Goal: Task Accomplishment & Management: Manage account settings

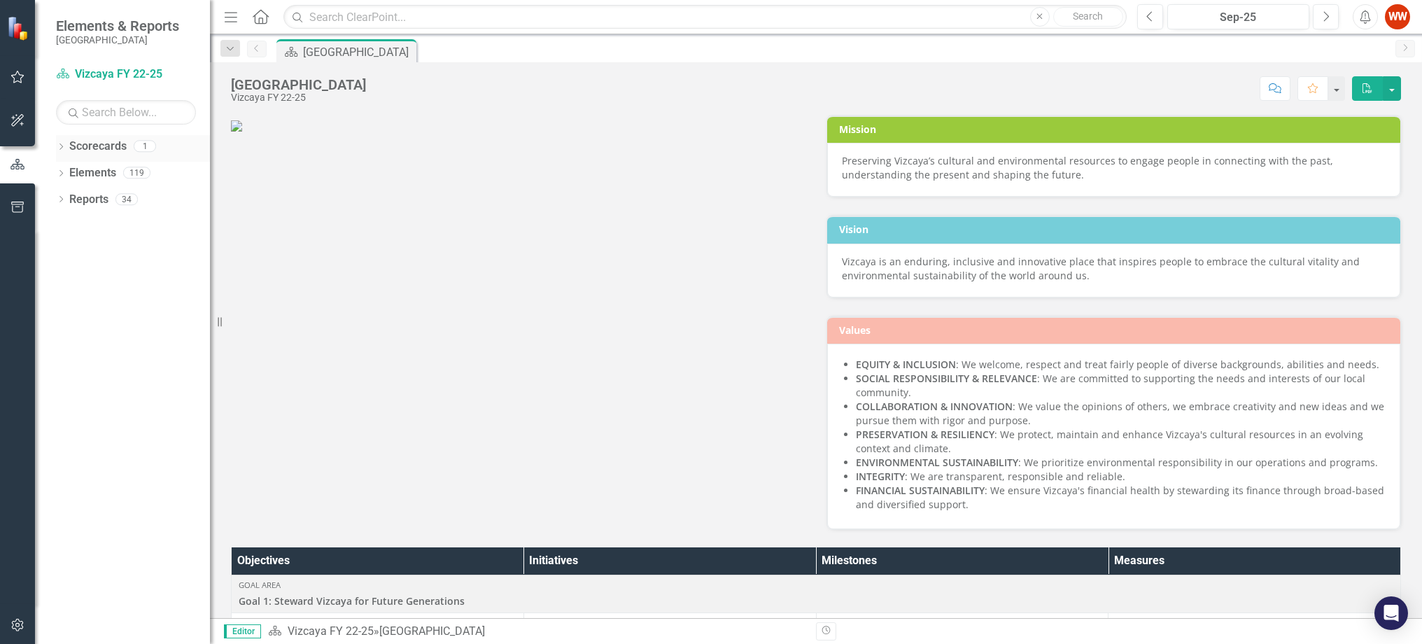
click at [64, 149] on icon "Dropdown" at bounding box center [61, 148] width 10 height 8
click at [64, 149] on div "Dropdown" at bounding box center [58, 146] width 12 height 10
click at [19, 83] on button "button" at bounding box center [17, 77] width 31 height 29
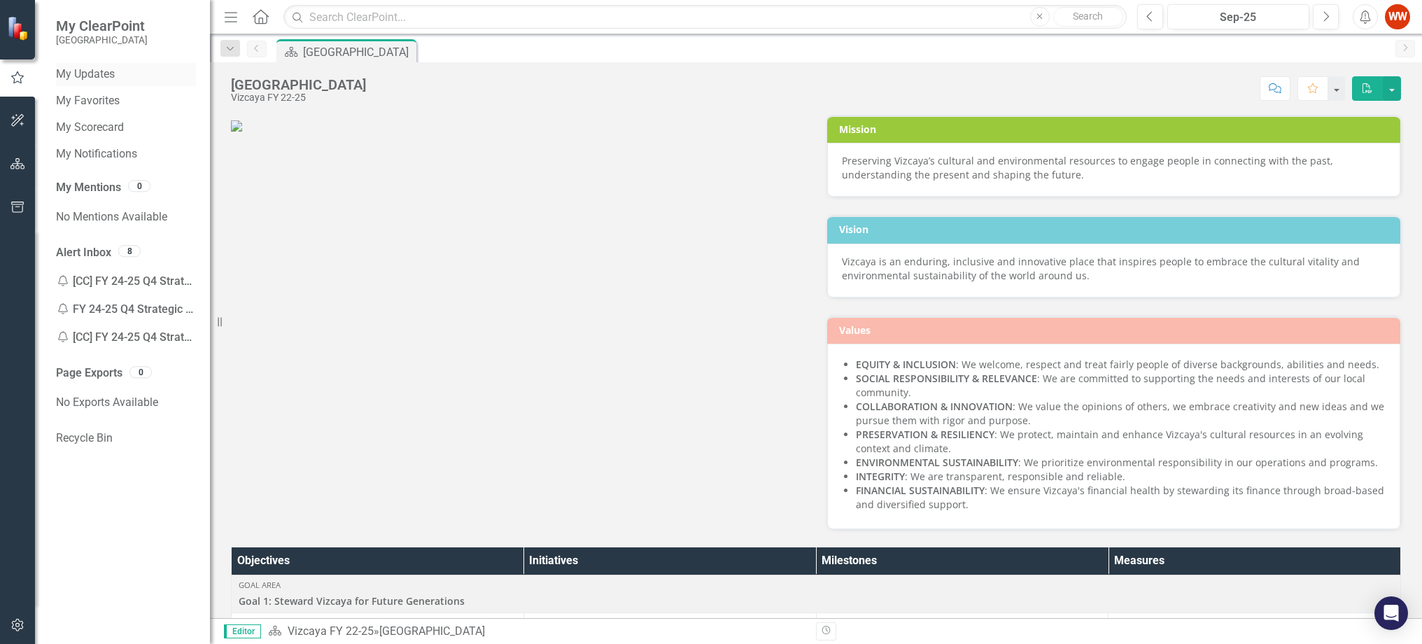
click at [108, 76] on link "My Updates" at bounding box center [126, 74] width 140 height 16
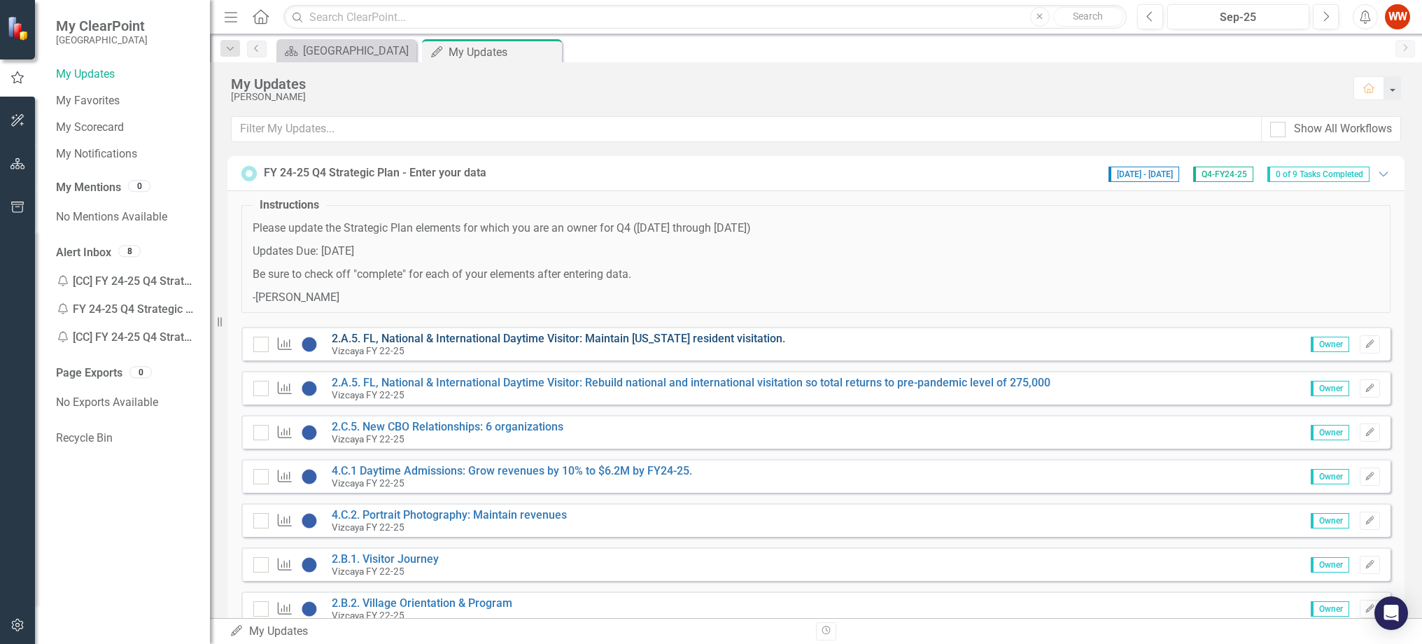
click at [575, 339] on link "2.A.5. FL, National & International Daytime Visitor: Maintain [US_STATE] reside…" at bounding box center [558, 338] width 453 height 13
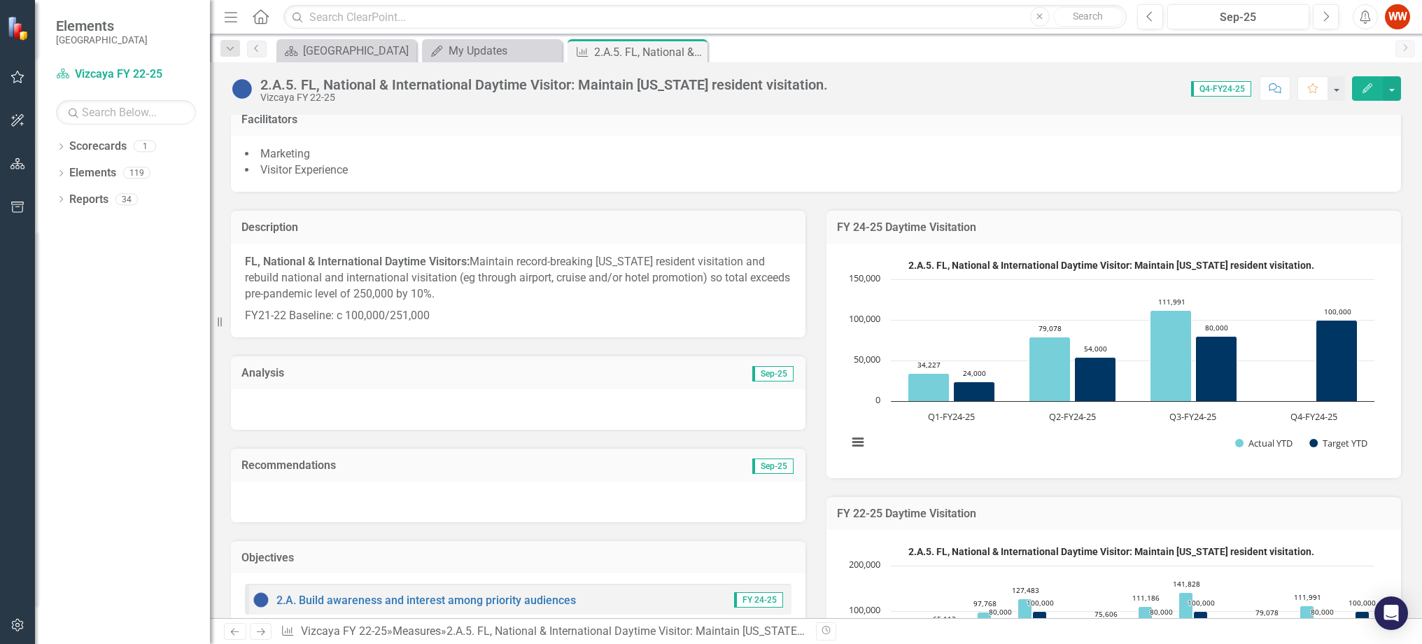
scroll to position [278, 0]
click at [25, 80] on button "button" at bounding box center [17, 77] width 31 height 29
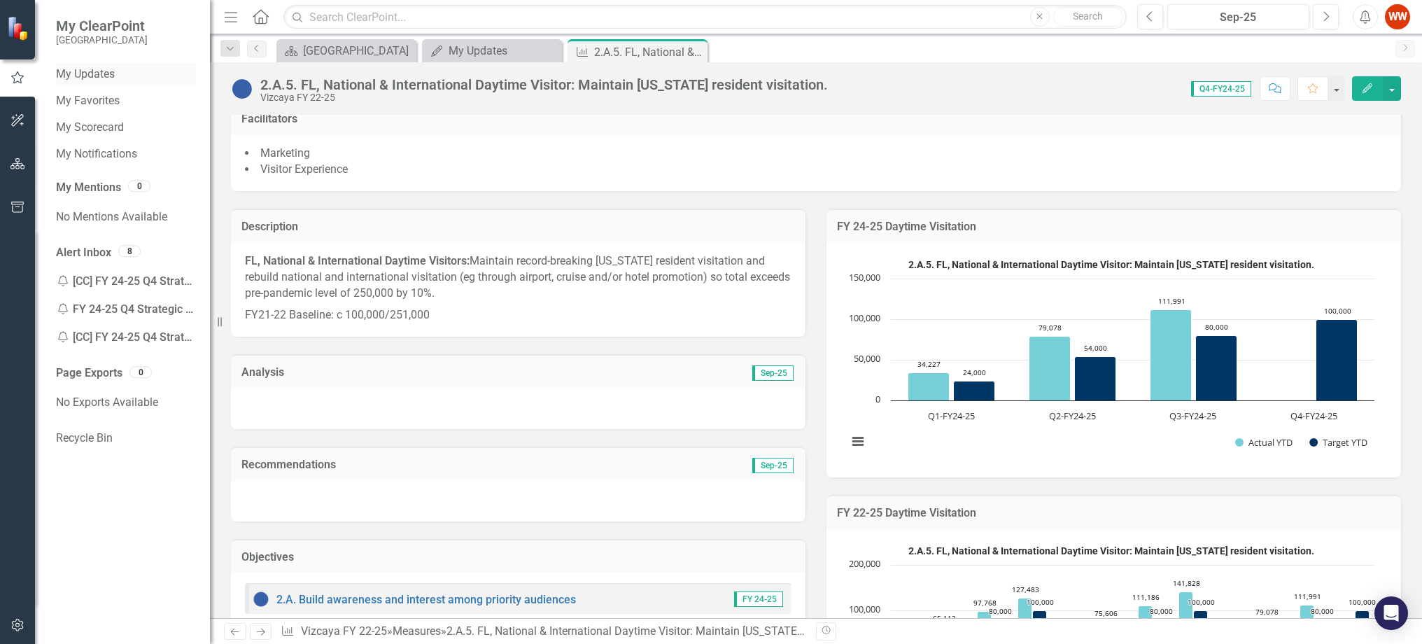
click at [86, 76] on link "My Updates" at bounding box center [126, 74] width 140 height 16
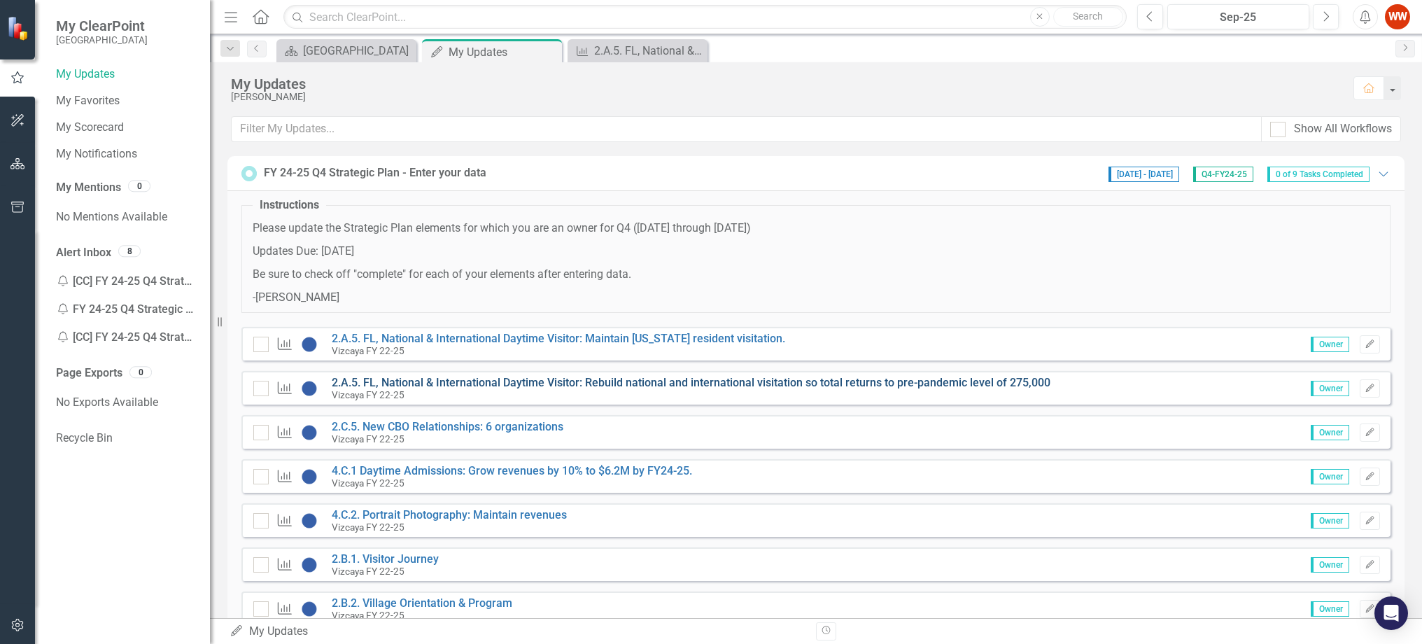
click at [376, 383] on link "2.A.5. FL, National & International Daytime Visitor: Rebuild national and inter…" at bounding box center [691, 382] width 719 height 13
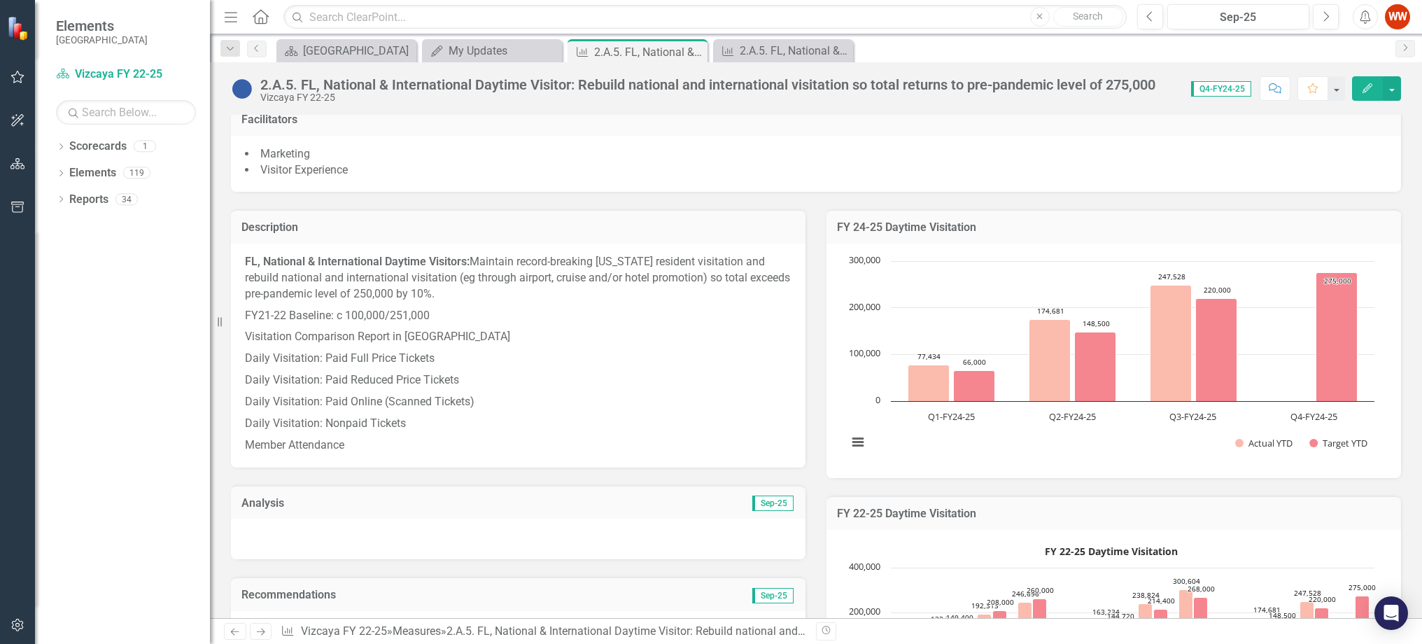
scroll to position [278, 0]
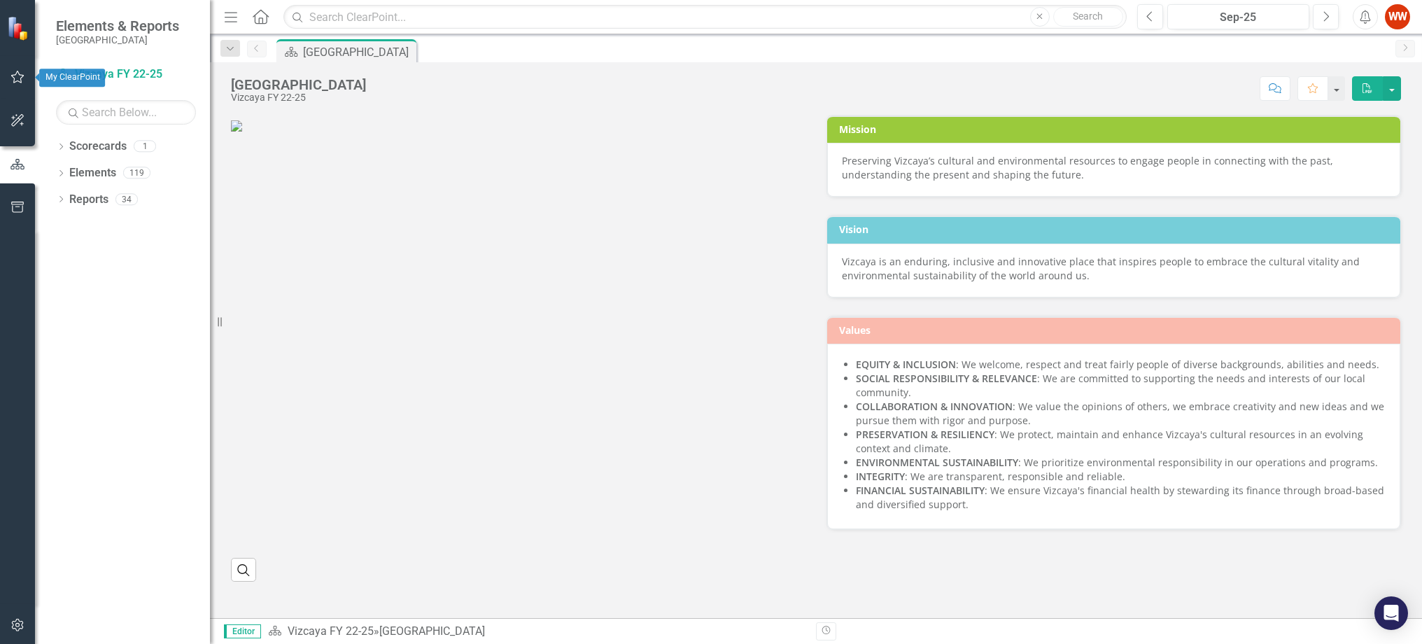
click at [17, 78] on icon "button" at bounding box center [17, 76] width 15 height 11
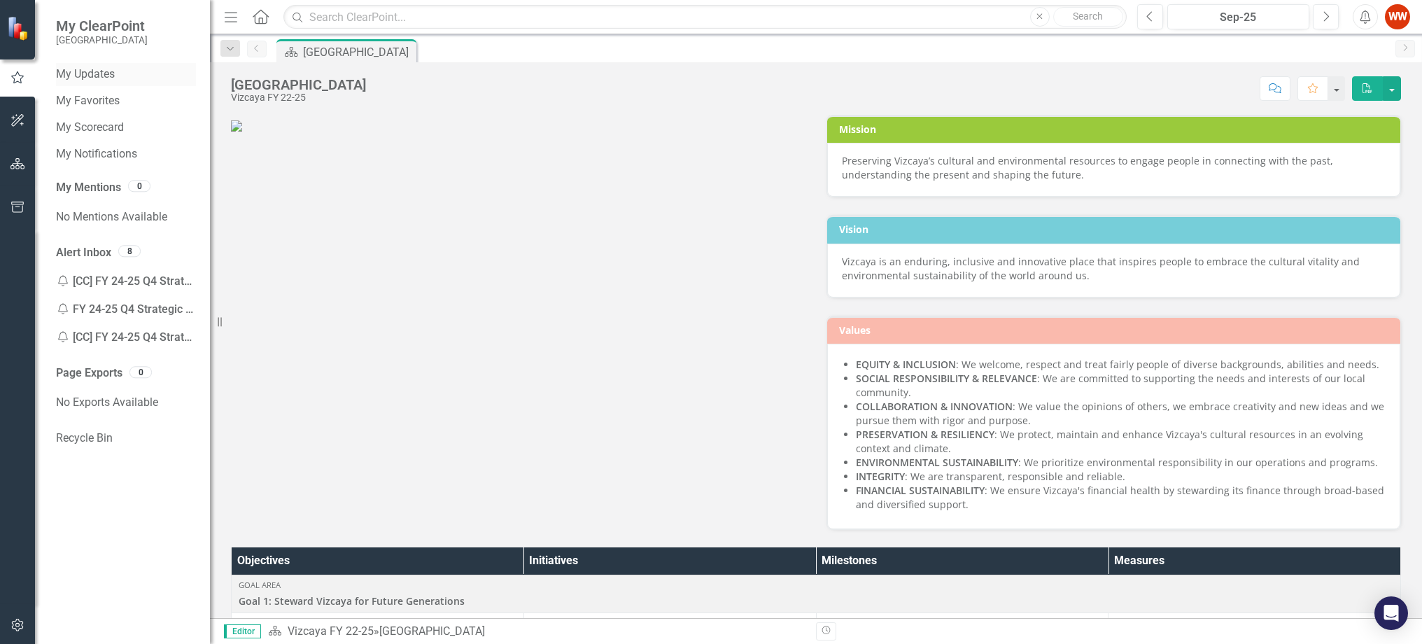
click at [104, 72] on link "My Updates" at bounding box center [126, 74] width 140 height 16
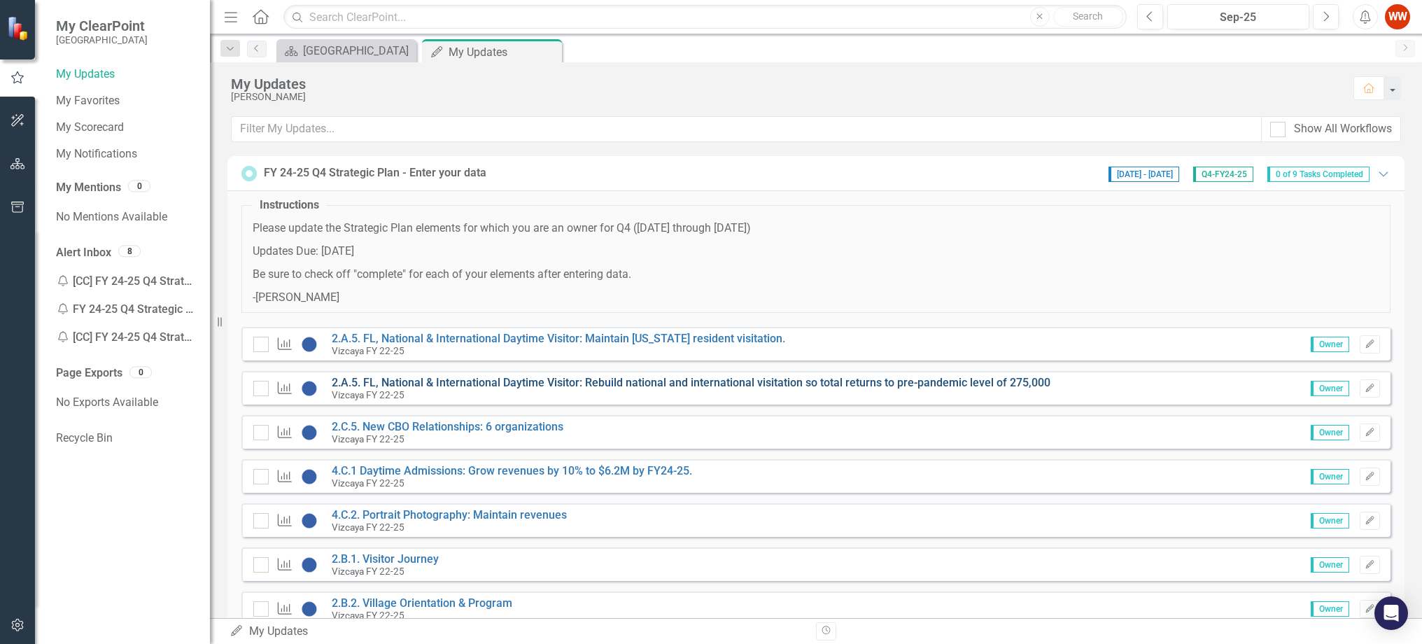
click at [364, 383] on link "2.A.5. FL, National & International Daytime Visitor: Rebuild national and inter…" at bounding box center [691, 382] width 719 height 13
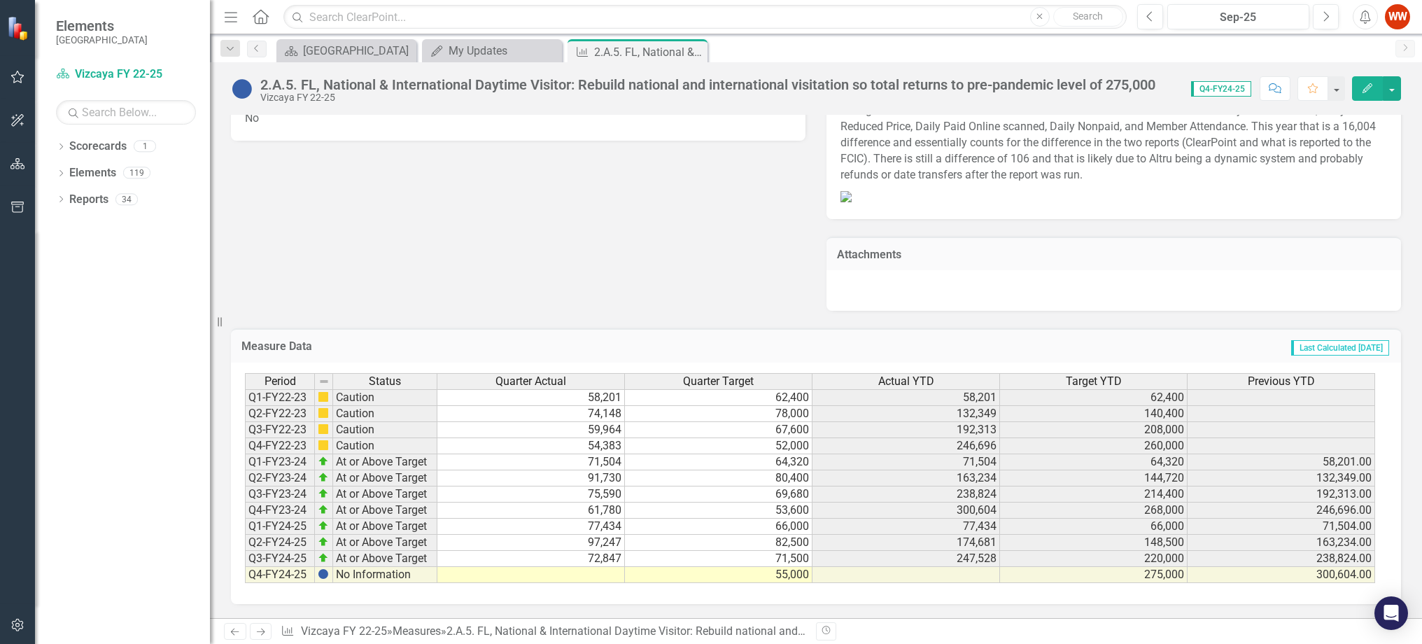
click at [245, 557] on div "Period Status Quarter Actual Quarter Target Actual YTD Target YTD Previous YTD …" at bounding box center [245, 478] width 0 height 210
click at [611, 567] on td at bounding box center [531, 575] width 188 height 16
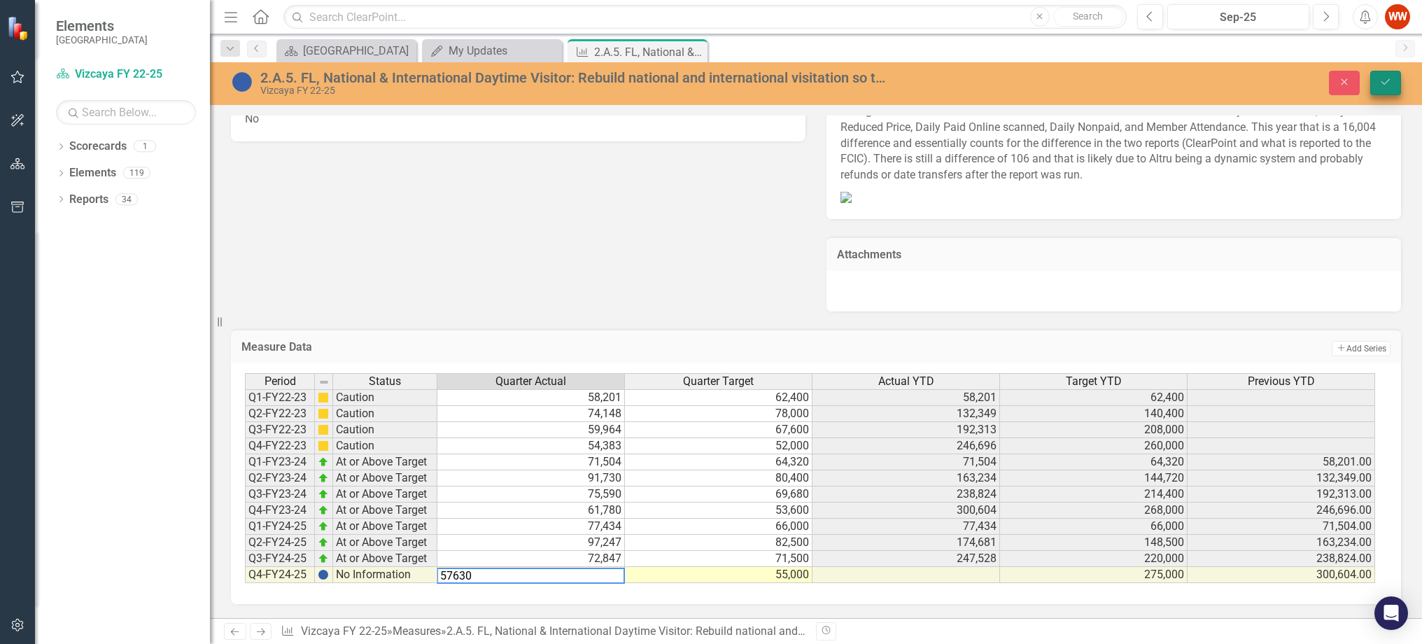
type textarea "57630"
click at [1380, 84] on icon "Save" at bounding box center [1385, 82] width 13 height 10
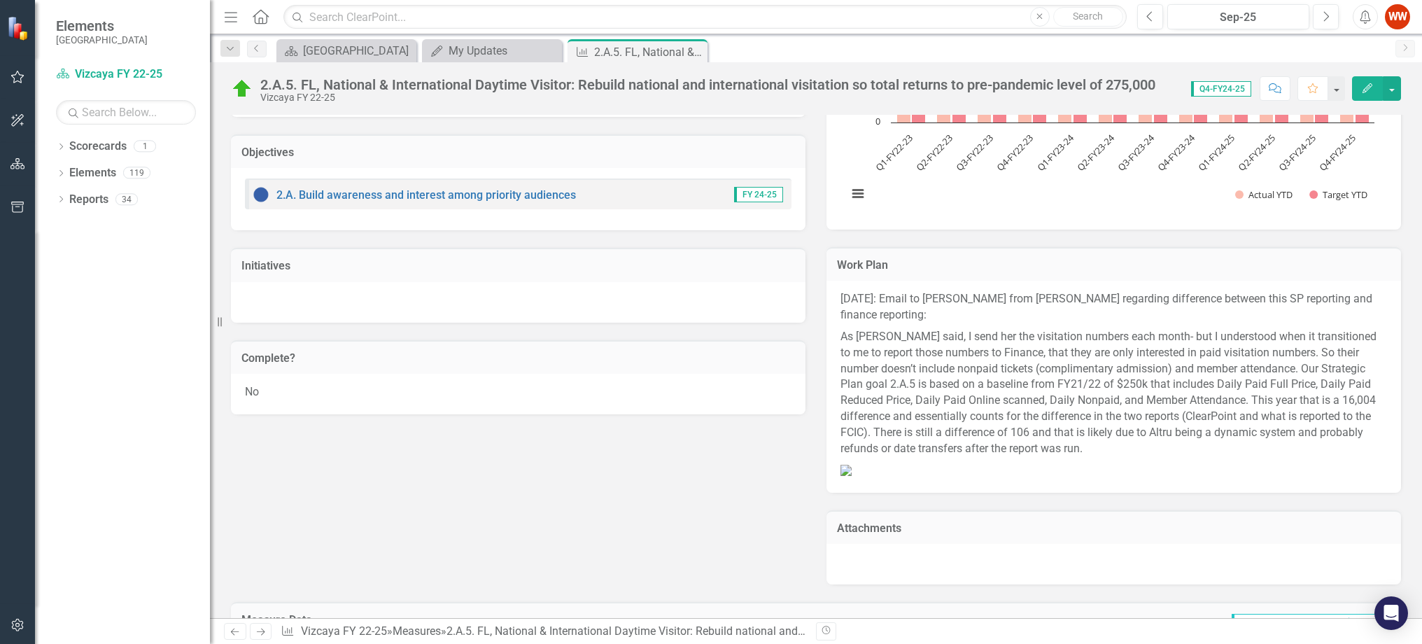
scroll to position [812, 0]
click at [738, 361] on td "Complete?" at bounding box center [518, 359] width 554 height 18
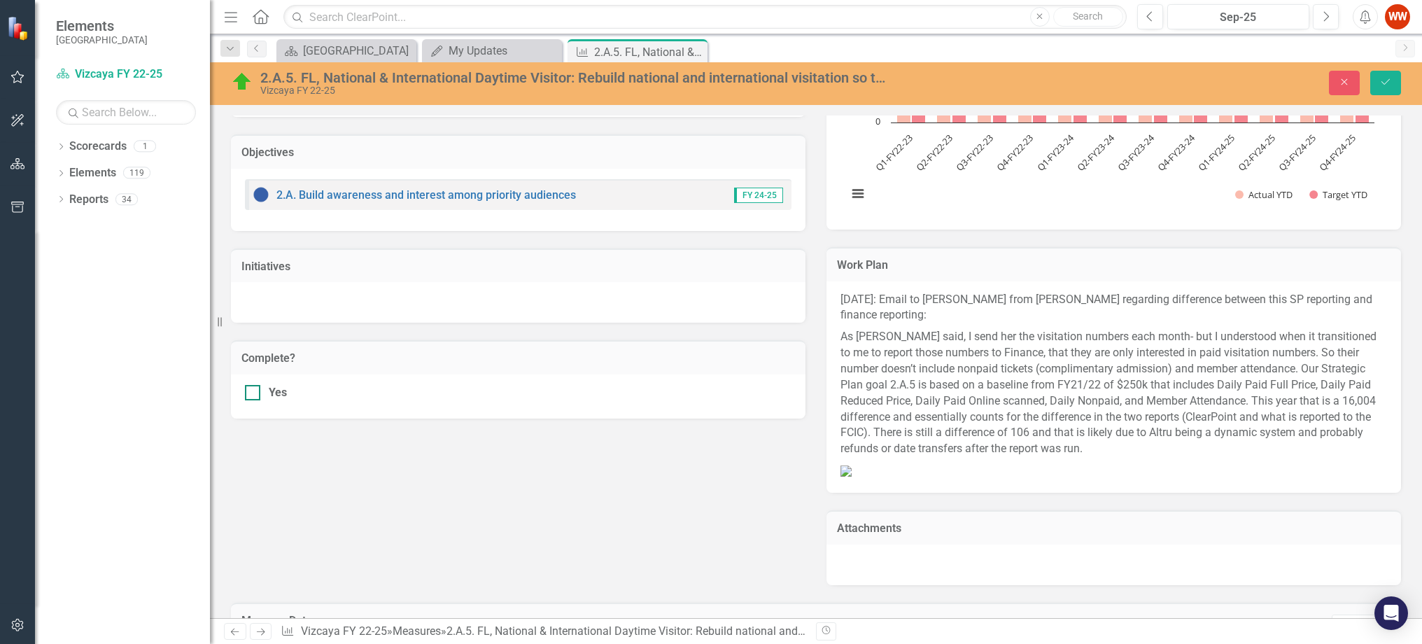
click at [254, 389] on div at bounding box center [252, 392] width 15 height 15
click at [254, 389] on input "Yes" at bounding box center [249, 389] width 9 height 9
checkbox input "true"
click at [1392, 83] on button "Save" at bounding box center [1385, 83] width 31 height 24
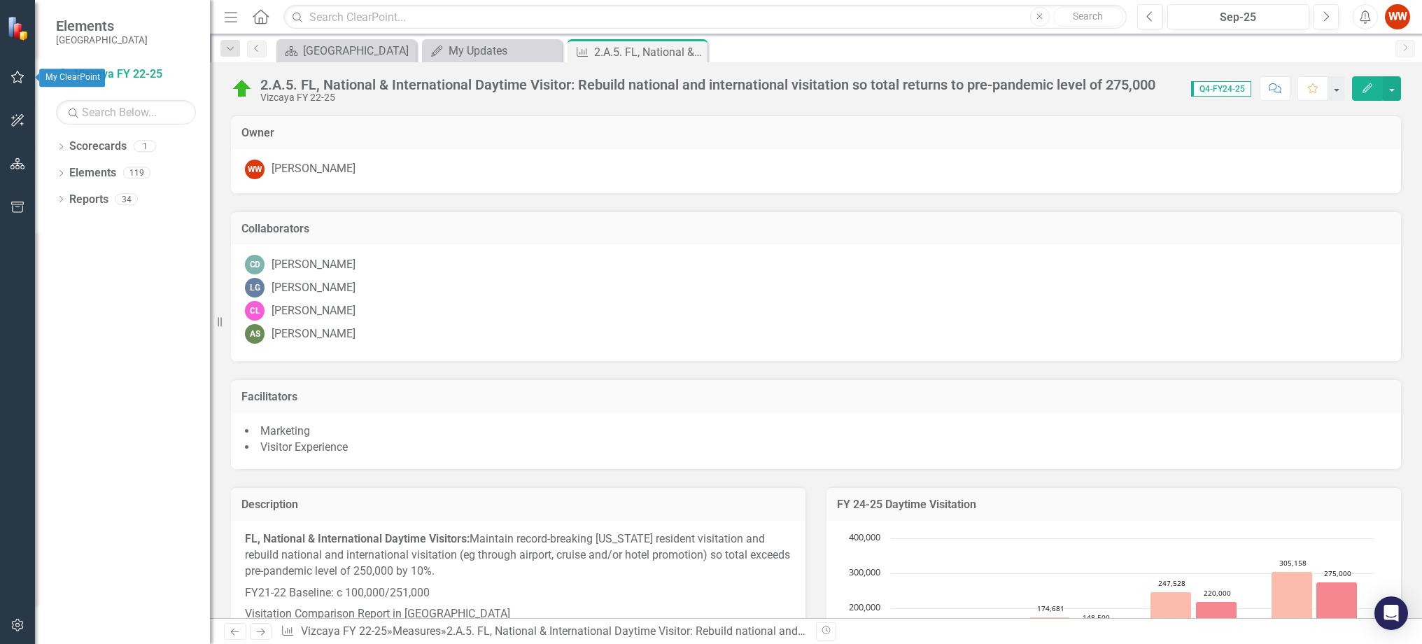
click at [15, 78] on icon "button" at bounding box center [17, 76] width 15 height 11
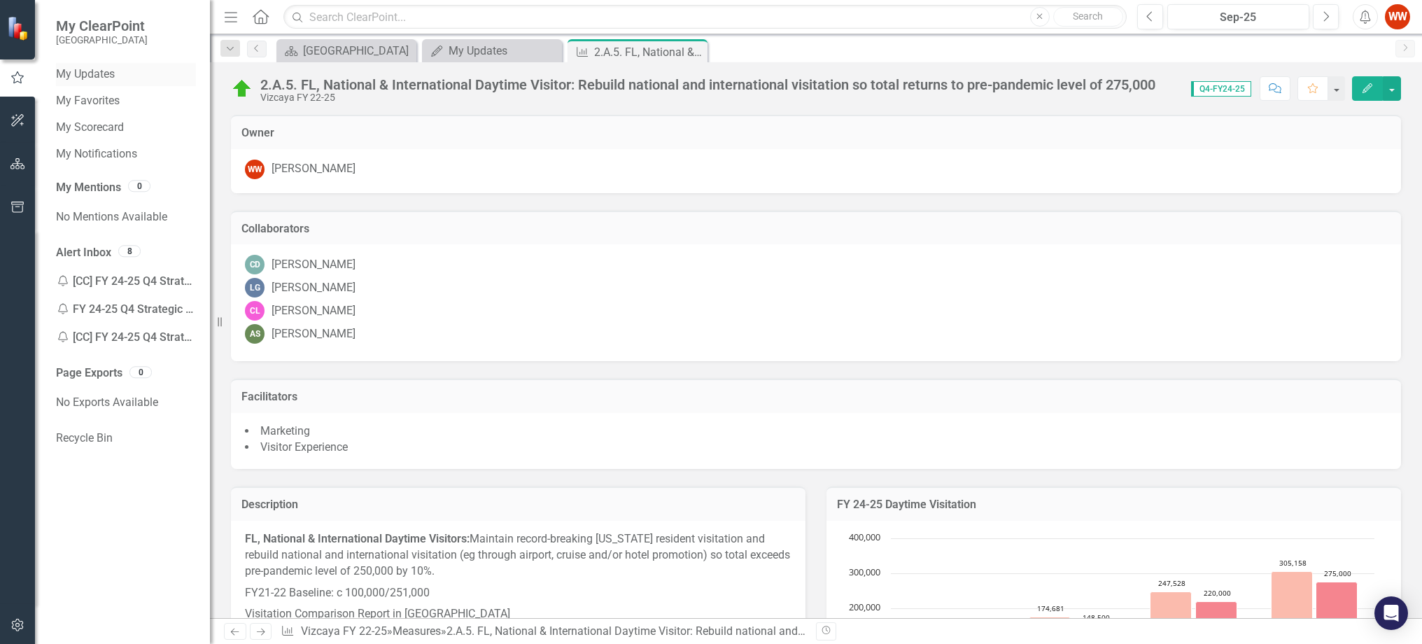
click at [101, 78] on link "My Updates" at bounding box center [126, 74] width 140 height 16
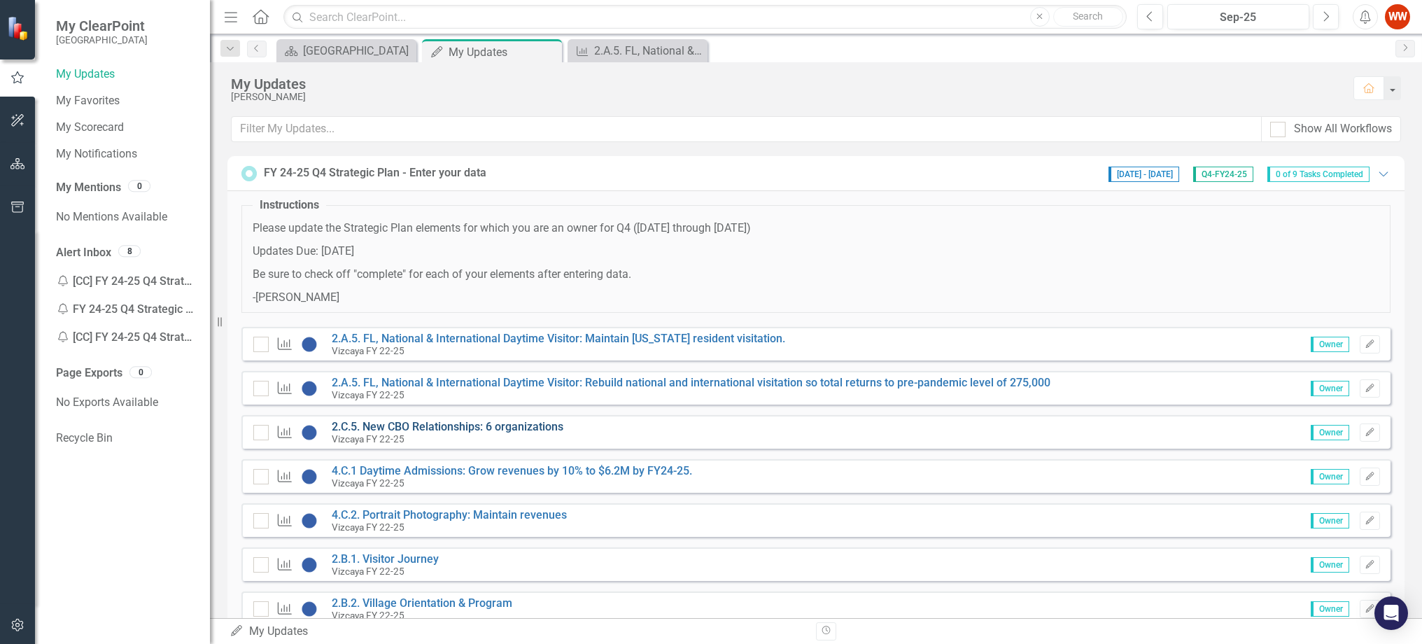
click at [406, 428] on link "2.C.5. New CBO Relationships: 6 organizations" at bounding box center [448, 426] width 232 height 13
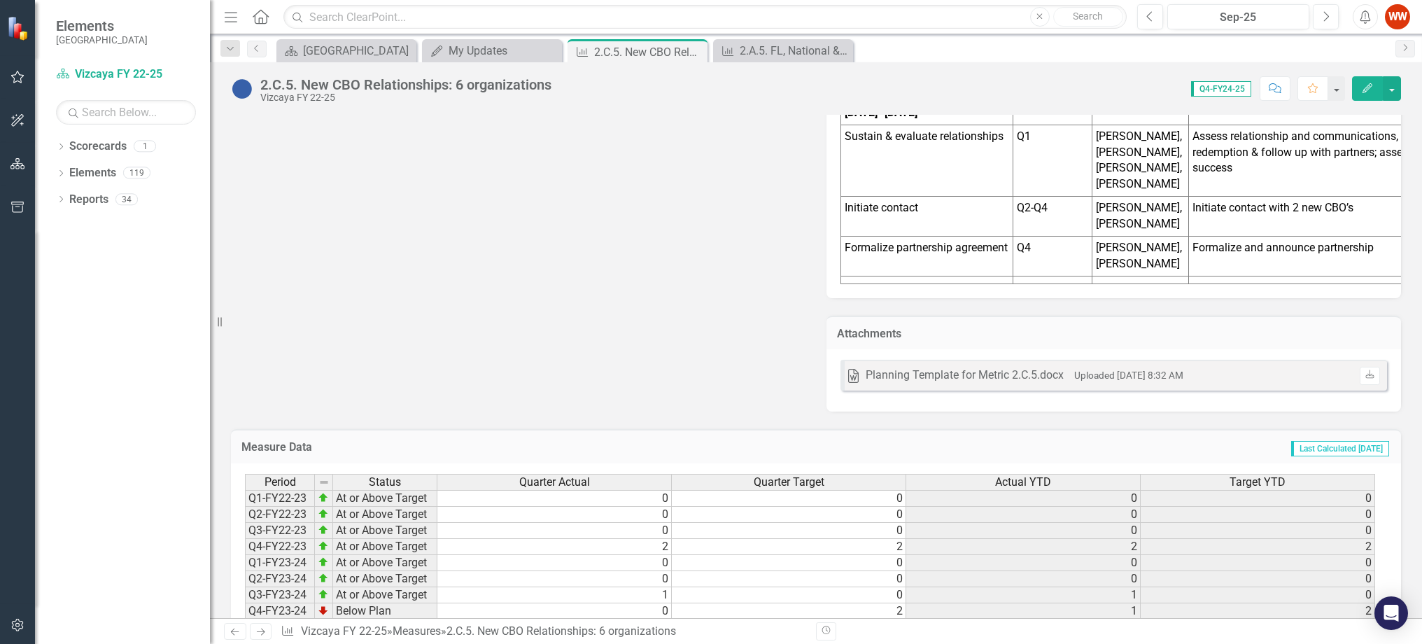
scroll to position [1157, 0]
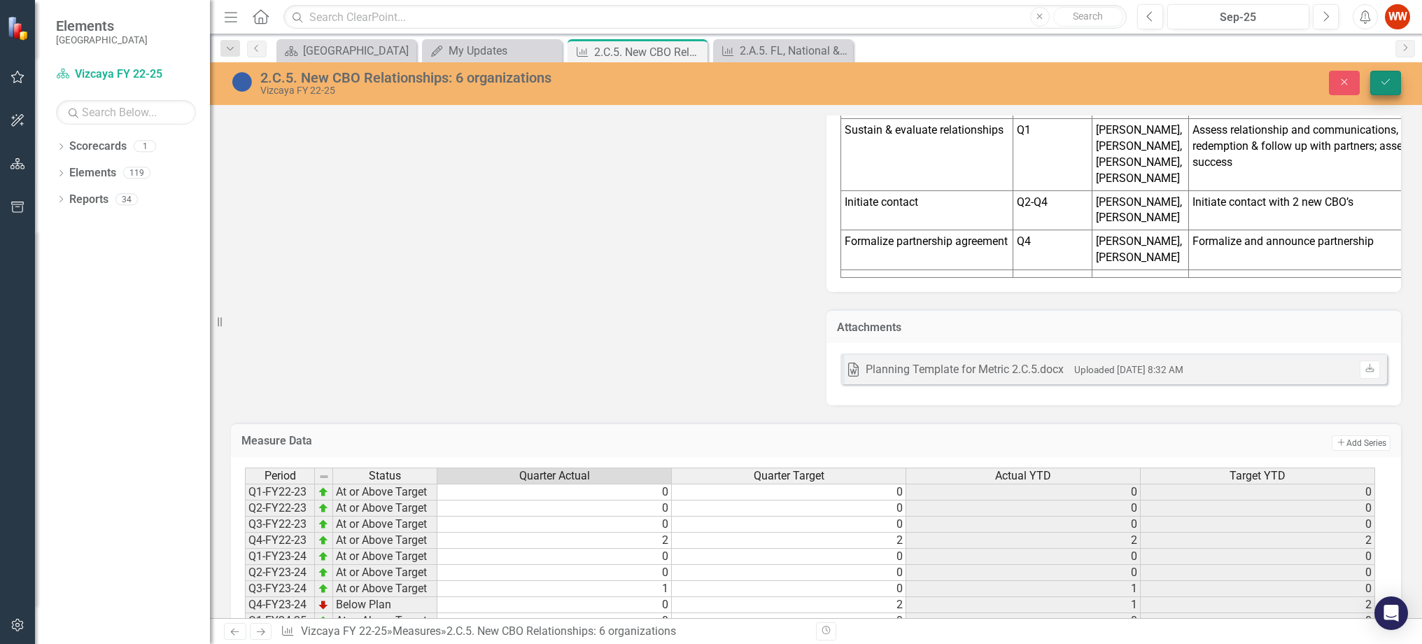
type textarea "0"
click at [1381, 82] on icon "Save" at bounding box center [1385, 82] width 13 height 10
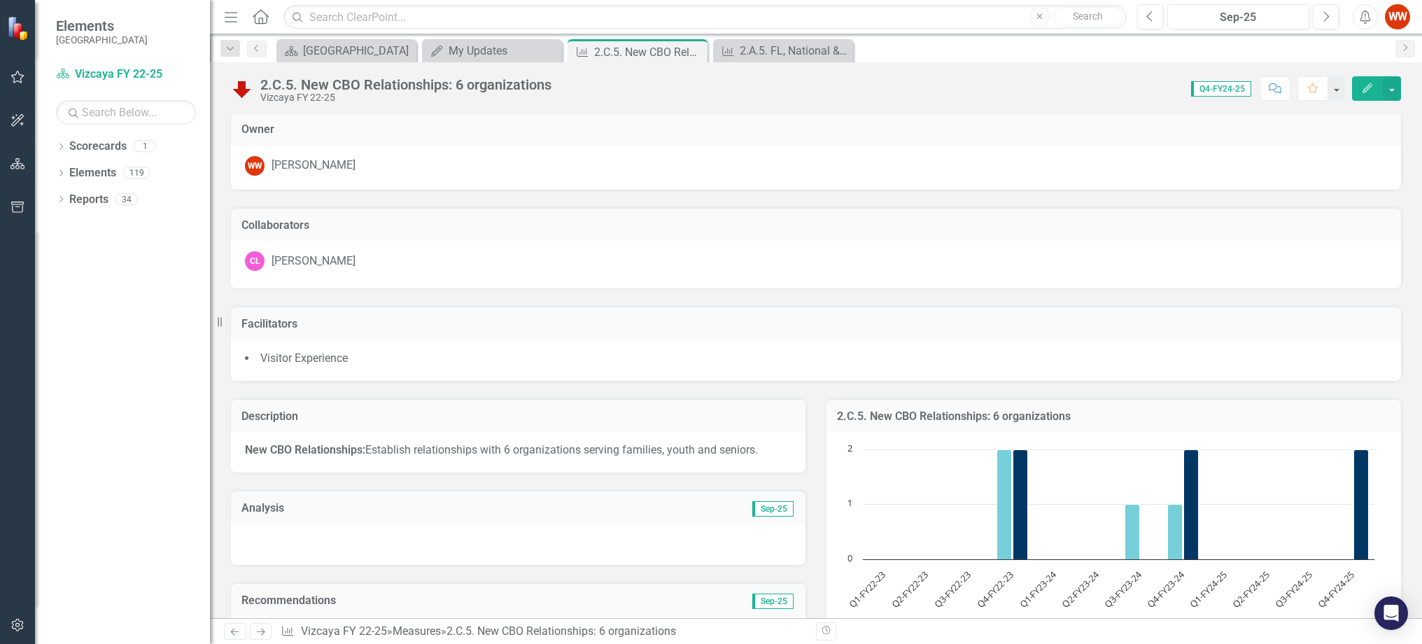
scroll to position [2, 0]
click at [630, 544] on div at bounding box center [518, 546] width 575 height 41
click at [627, 544] on div at bounding box center [518, 546] width 575 height 41
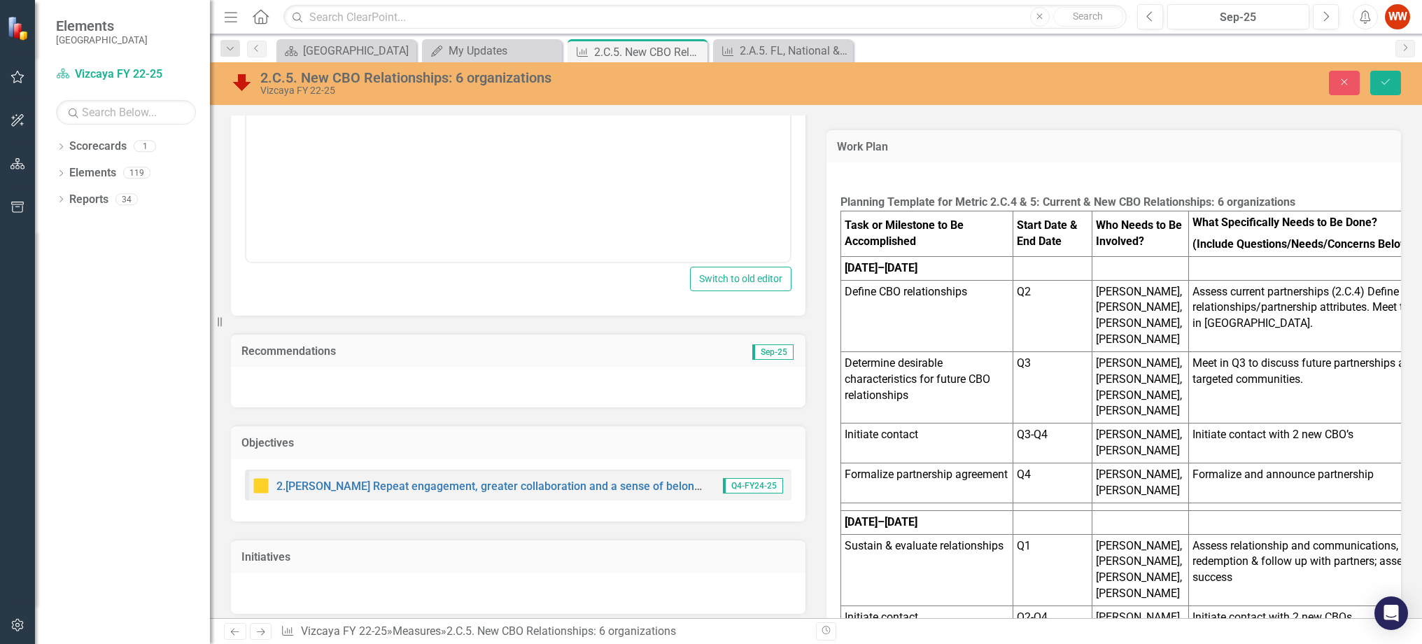
scroll to position [280, 0]
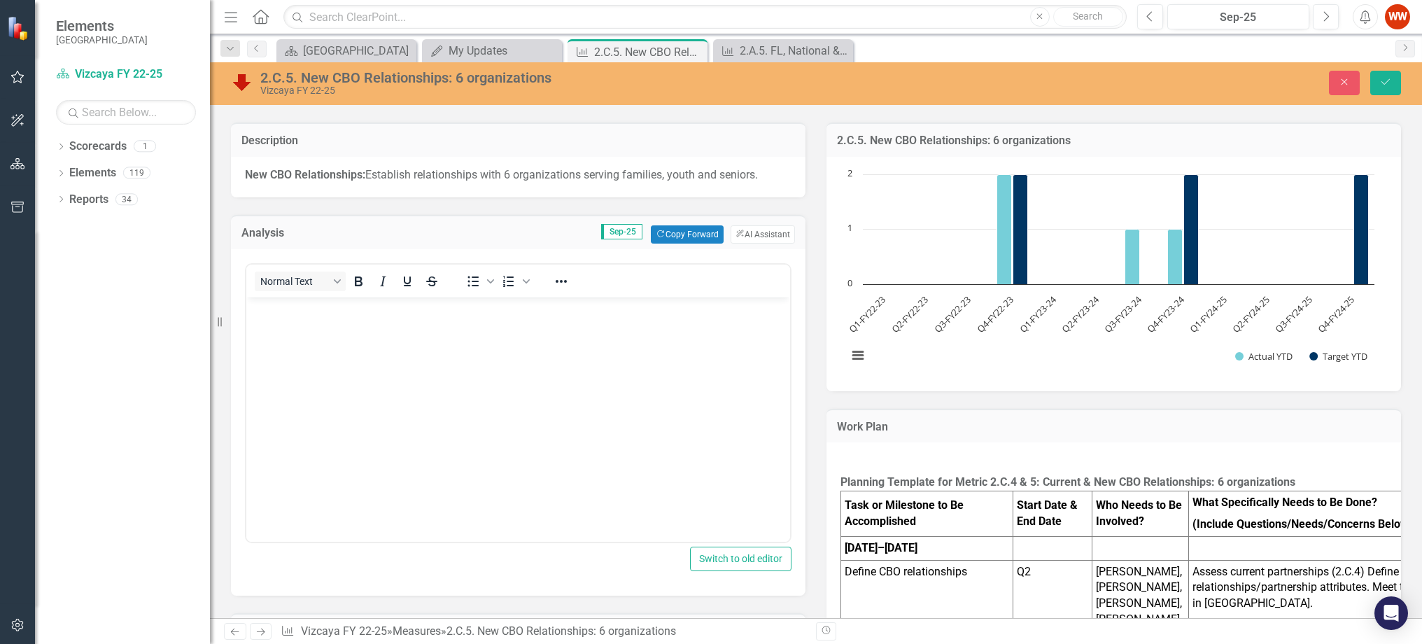
click at [316, 347] on body "Rich Text Area. Press ALT-0 for help." at bounding box center [518, 402] width 544 height 210
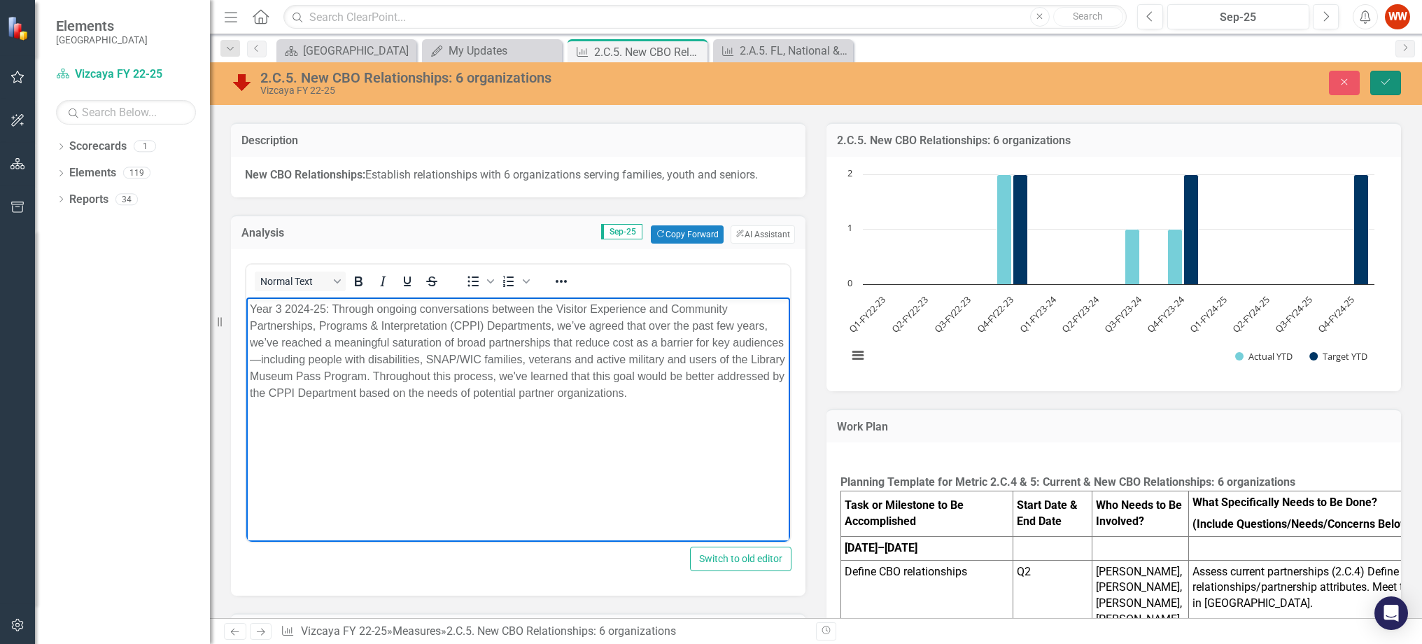
click at [1383, 79] on icon "Save" at bounding box center [1385, 82] width 13 height 10
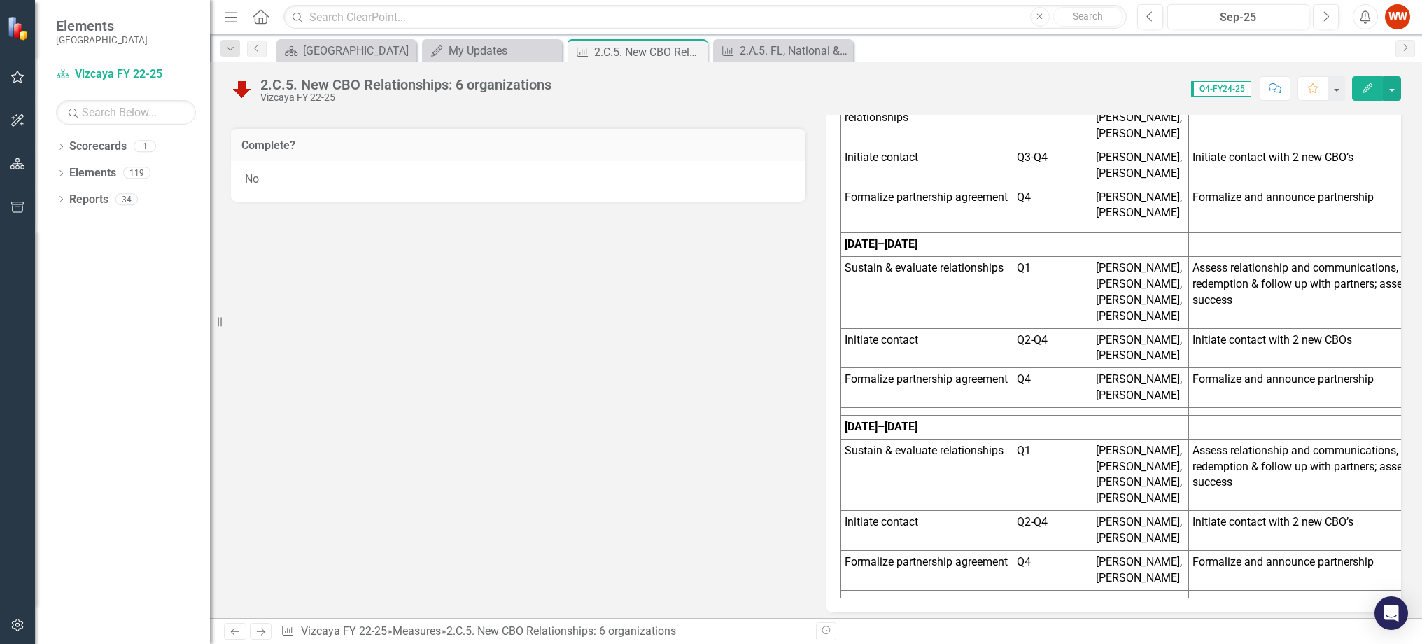
scroll to position [837, 0]
click at [449, 183] on div "No" at bounding box center [518, 180] width 575 height 41
click at [435, 179] on div "No" at bounding box center [518, 180] width 575 height 41
click at [396, 172] on div "No" at bounding box center [518, 180] width 575 height 41
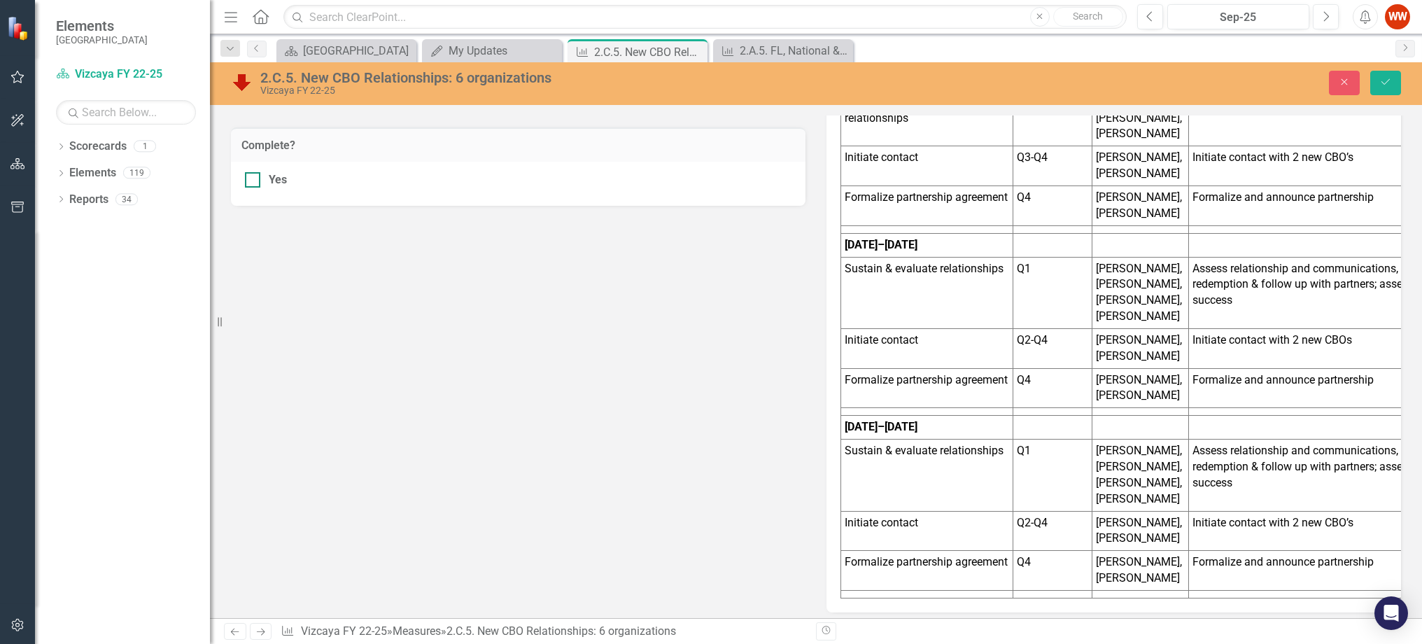
click at [257, 176] on div at bounding box center [252, 179] width 15 height 15
click at [254, 176] on input "Yes" at bounding box center [249, 176] width 9 height 9
checkbox input "true"
click at [1378, 79] on button "Save" at bounding box center [1385, 83] width 31 height 24
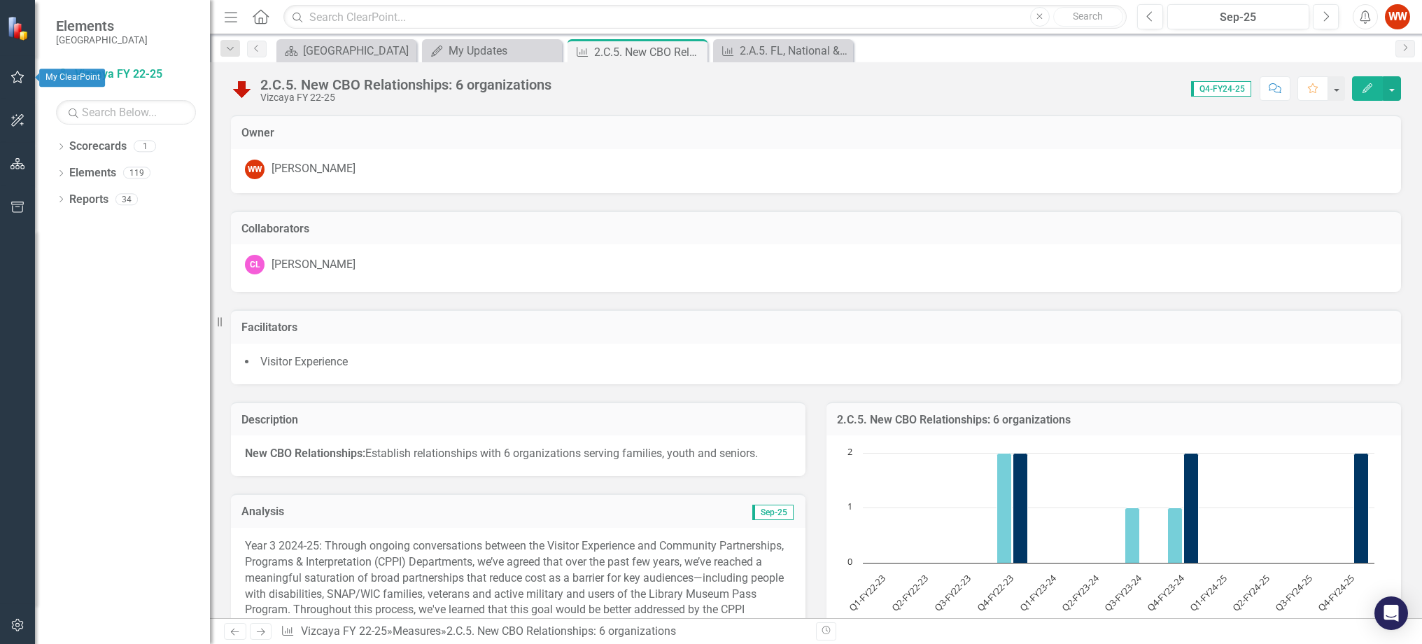
click at [15, 71] on icon "button" at bounding box center [17, 76] width 15 height 11
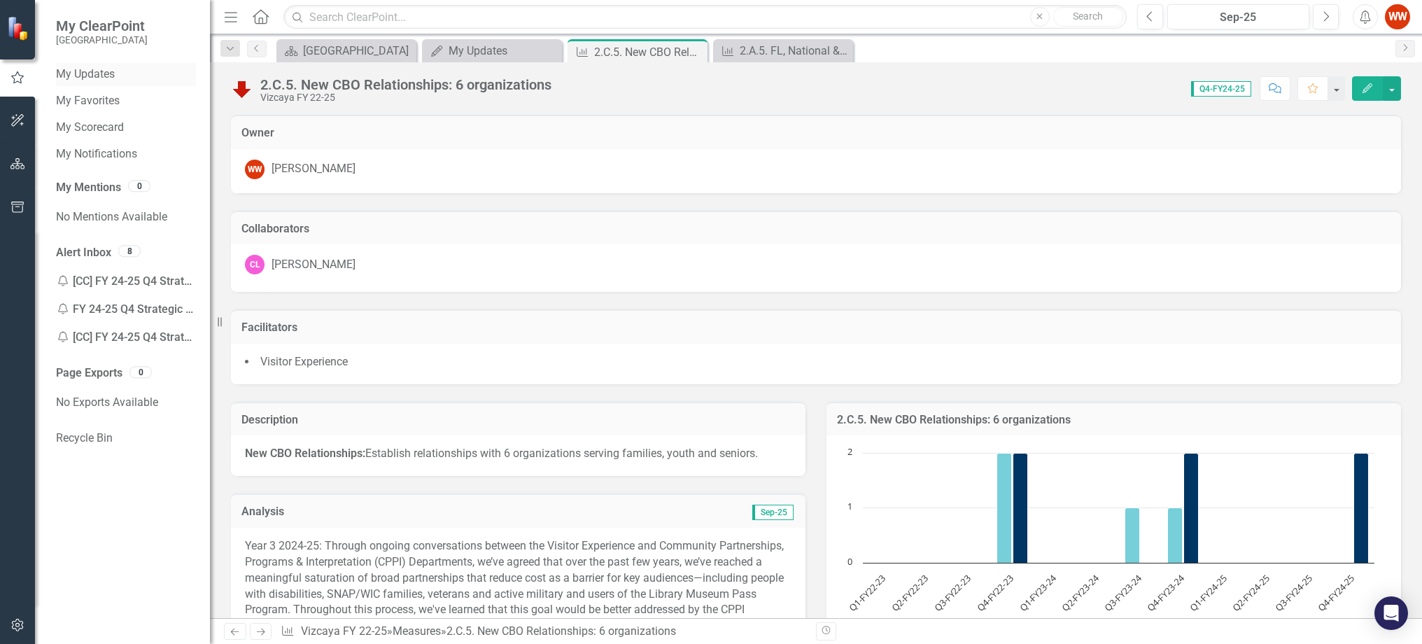
click at [111, 73] on link "My Updates" at bounding box center [126, 74] width 140 height 16
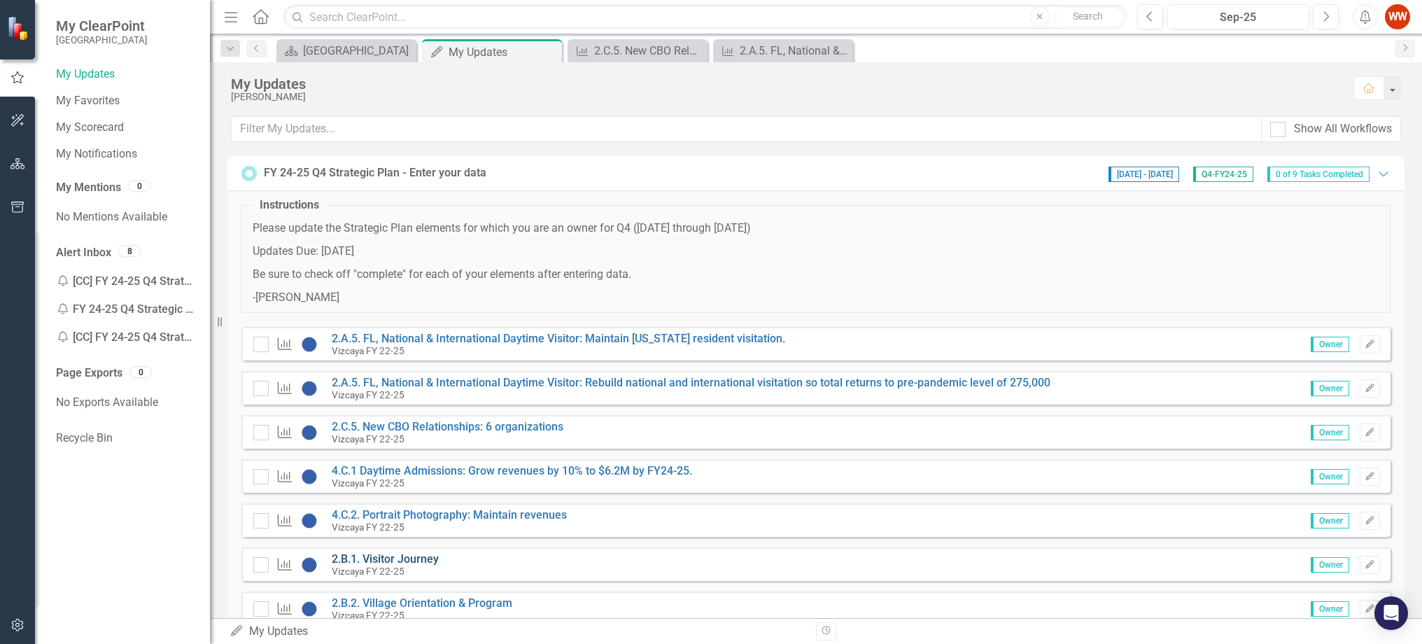
click at [368, 558] on link "2.B.1. Visitor Journey" at bounding box center [385, 558] width 107 height 13
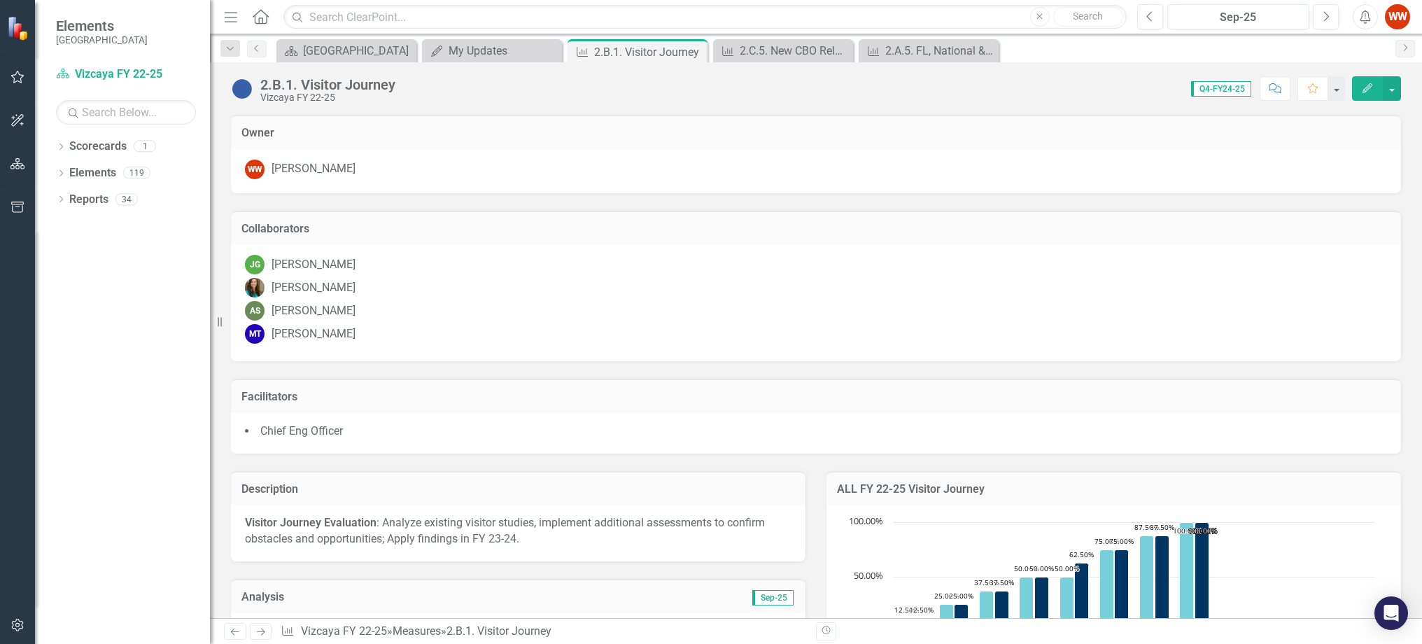
click at [20, 76] on icon "button" at bounding box center [17, 76] width 15 height 11
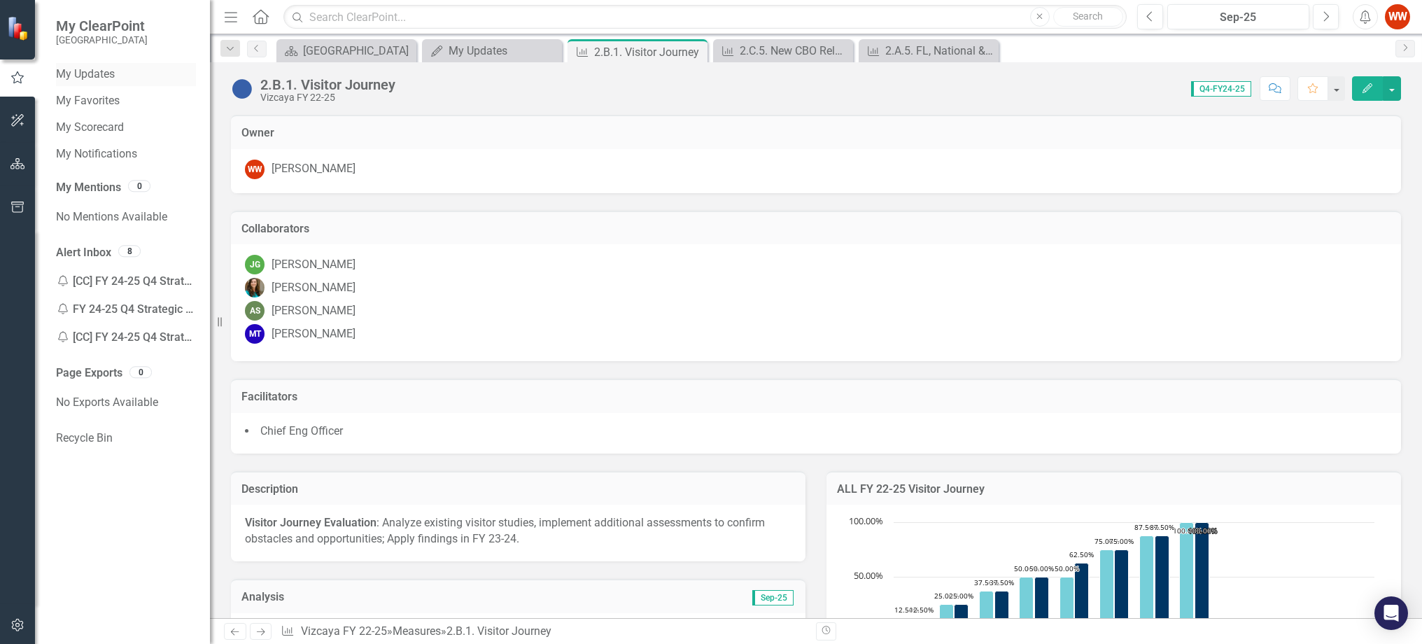
click at [107, 76] on link "My Updates" at bounding box center [126, 74] width 140 height 16
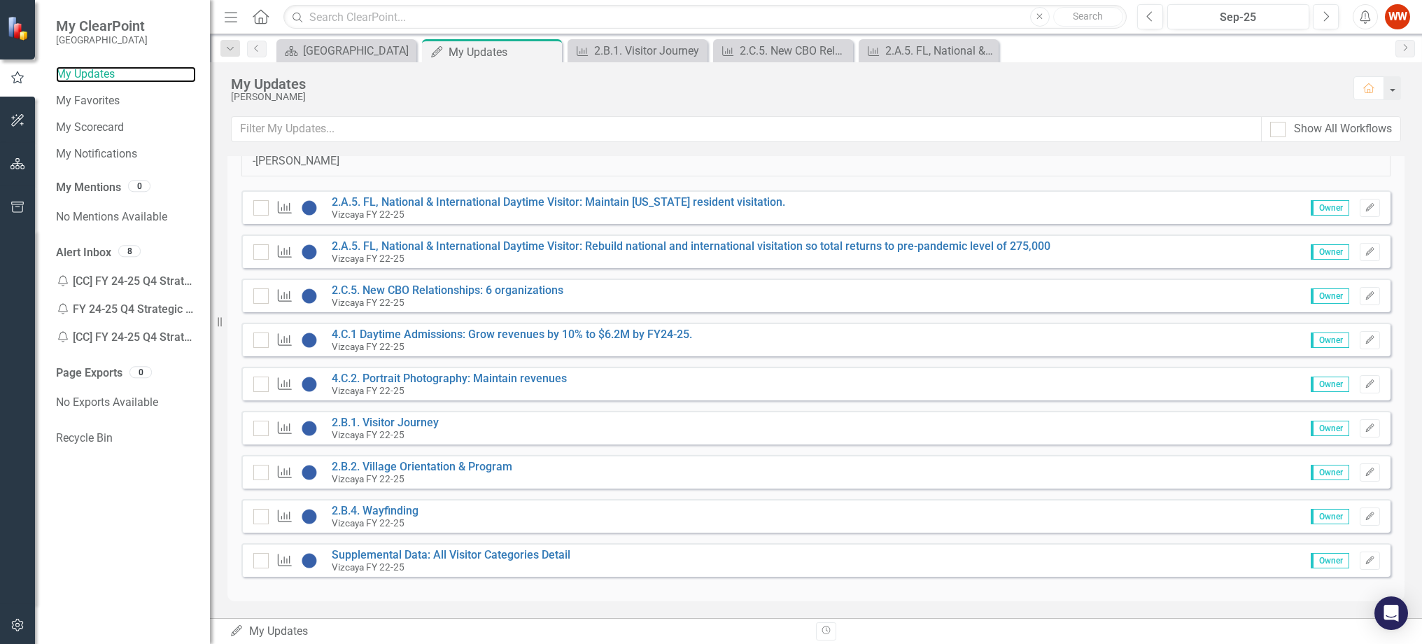
scroll to position [137, 0]
click at [402, 509] on link "2.B.4. Wayfinding" at bounding box center [375, 509] width 87 height 13
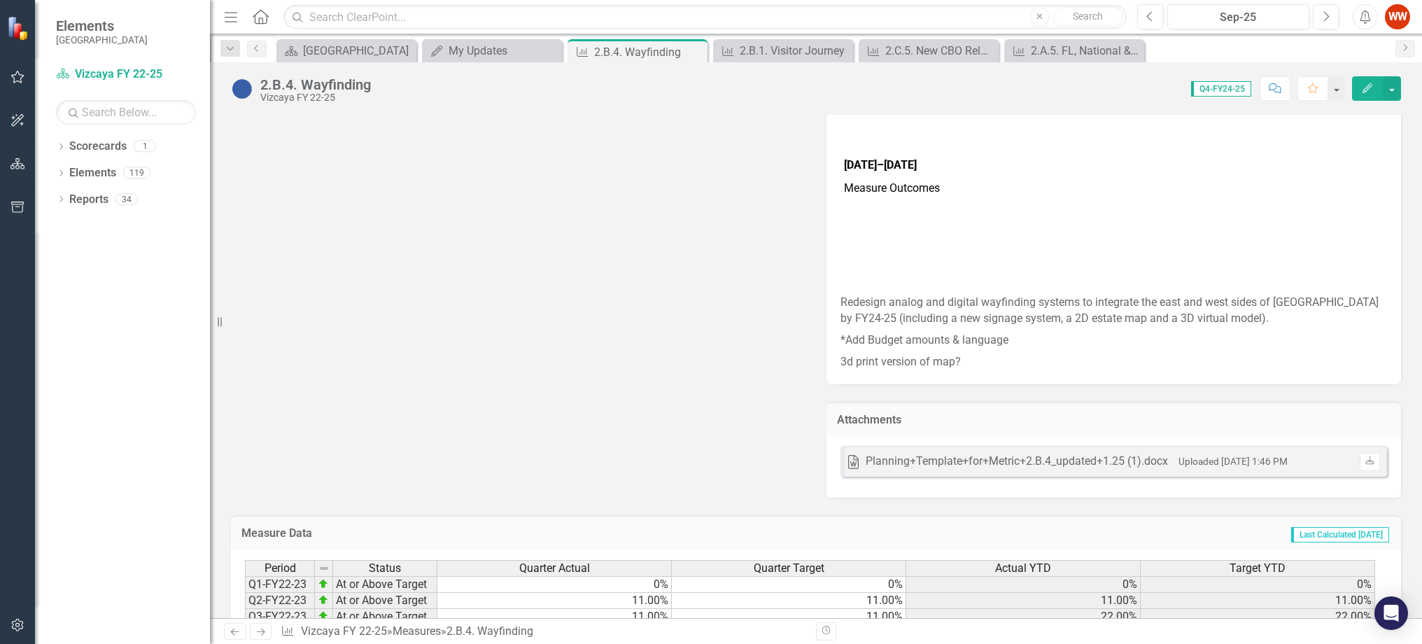
scroll to position [1546, 0]
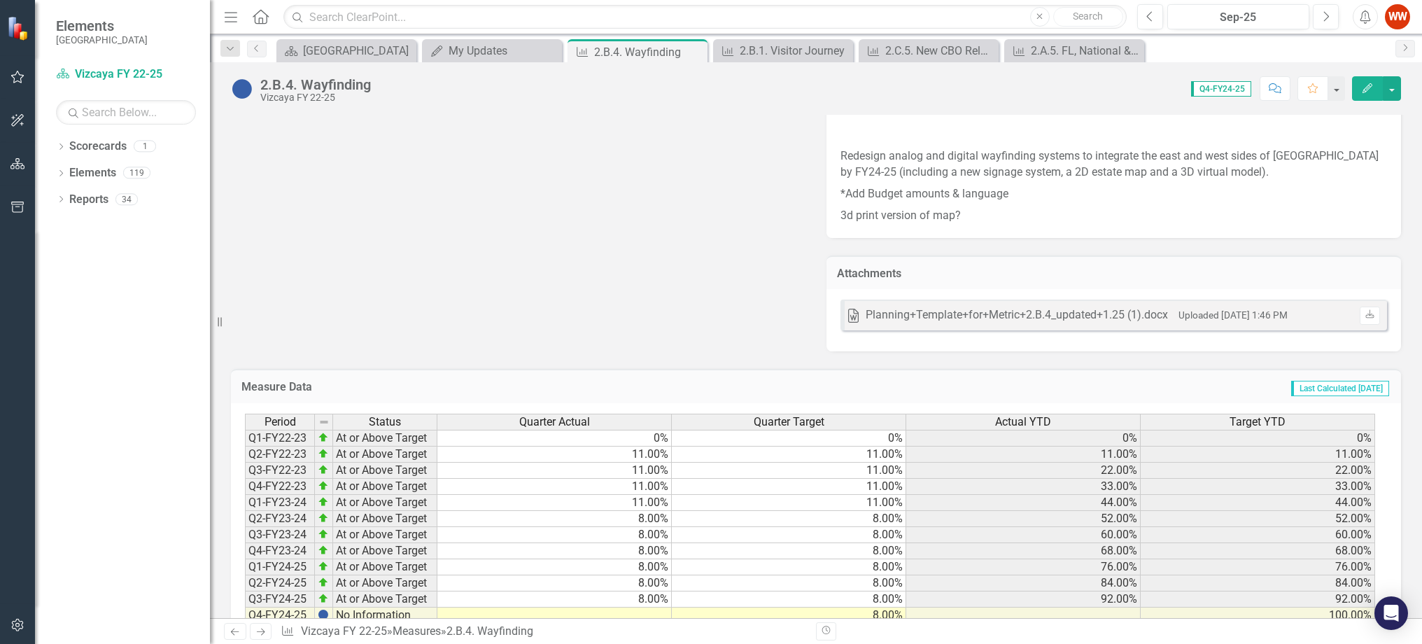
click at [637, 607] on td at bounding box center [554, 615] width 234 height 16
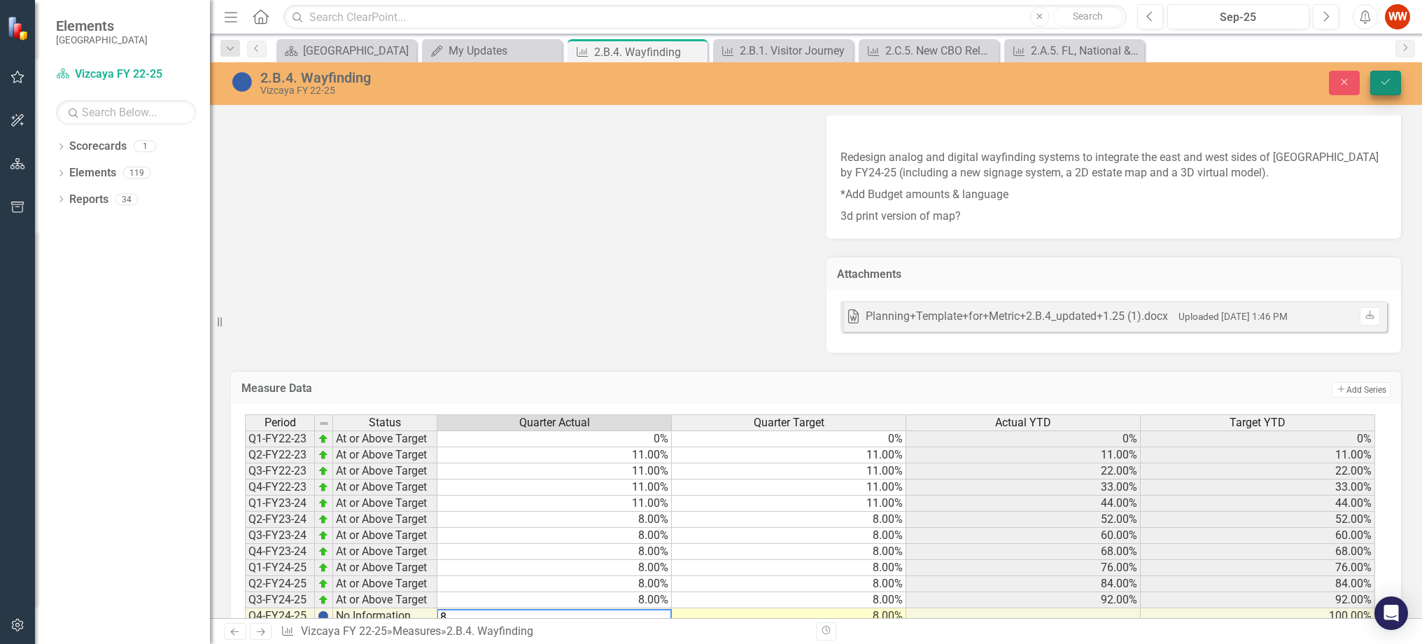
type textarea "8"
click at [1391, 78] on icon "Save" at bounding box center [1385, 82] width 13 height 10
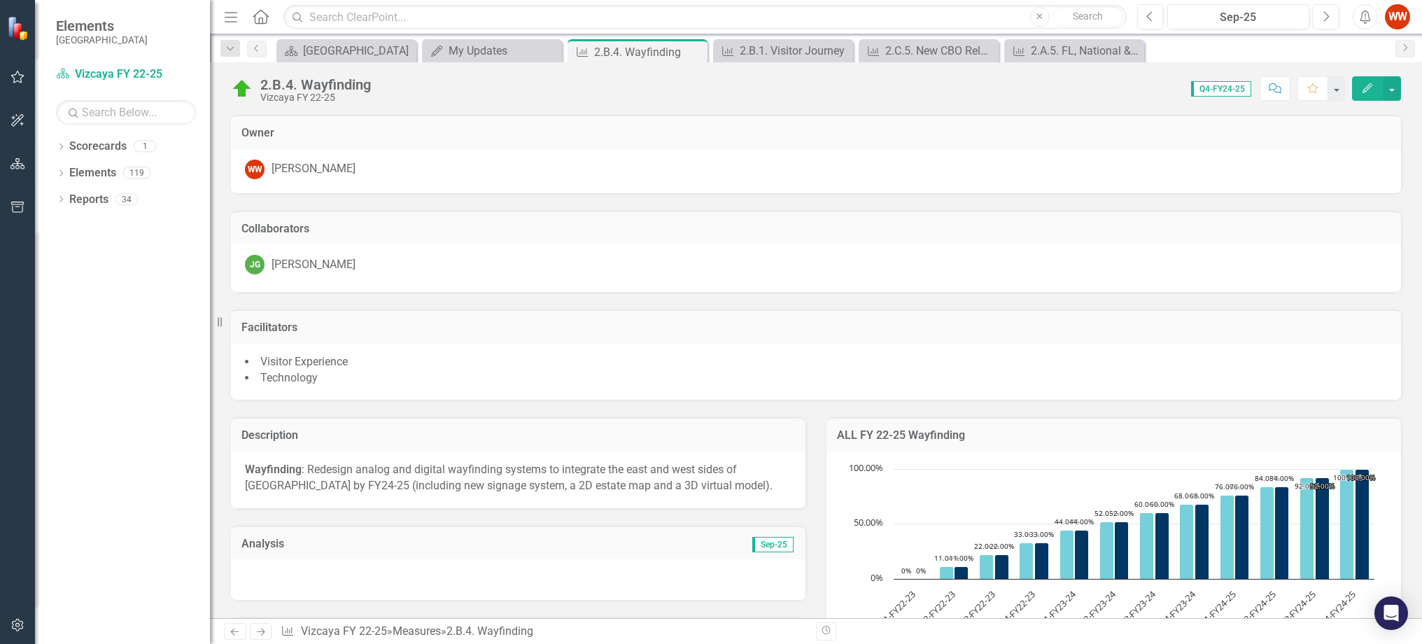
click at [472, 585] on div at bounding box center [518, 579] width 575 height 41
click at [470, 584] on div at bounding box center [518, 579] width 575 height 41
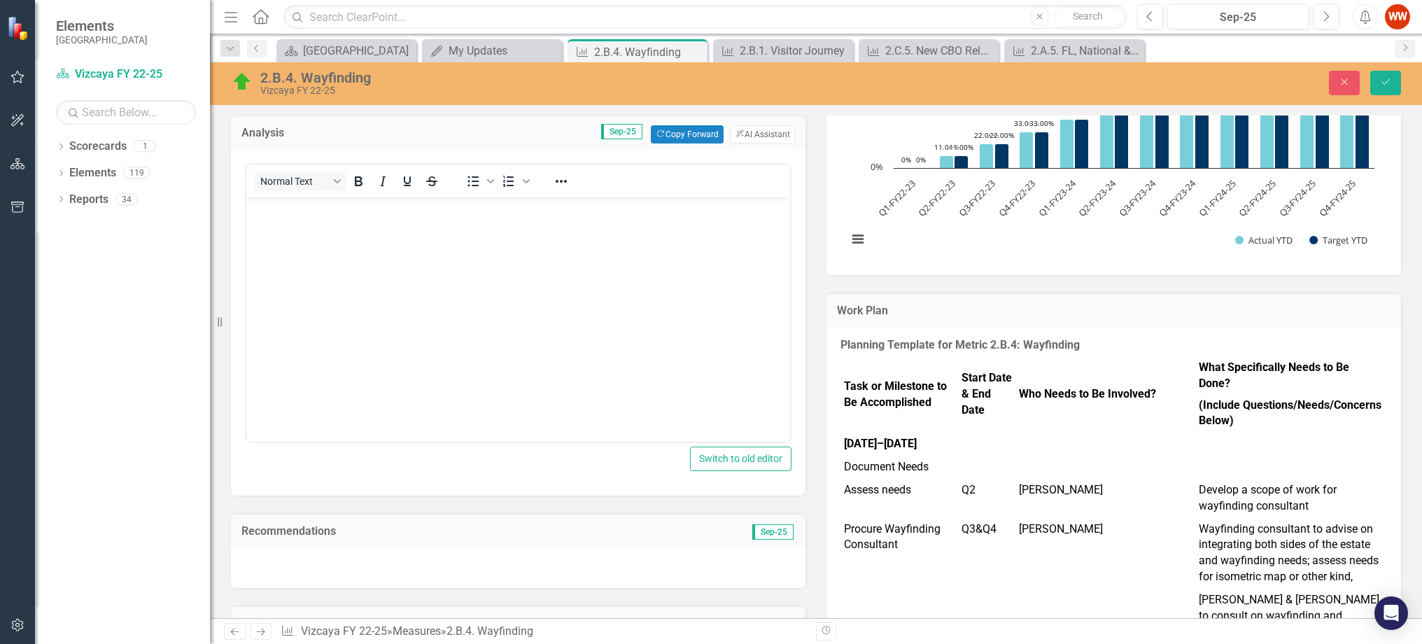
scroll to position [417, 0]
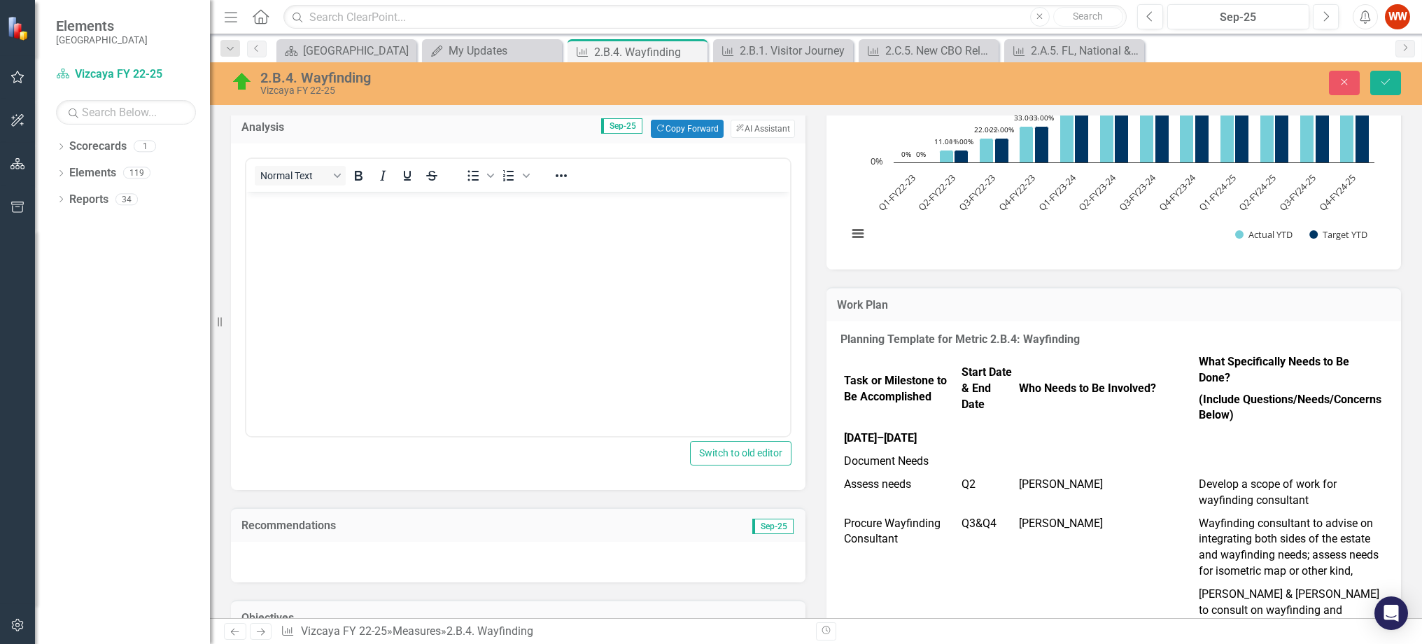
click at [341, 248] on body "Rich Text Area. Press ALT-0 for help." at bounding box center [518, 297] width 544 height 210
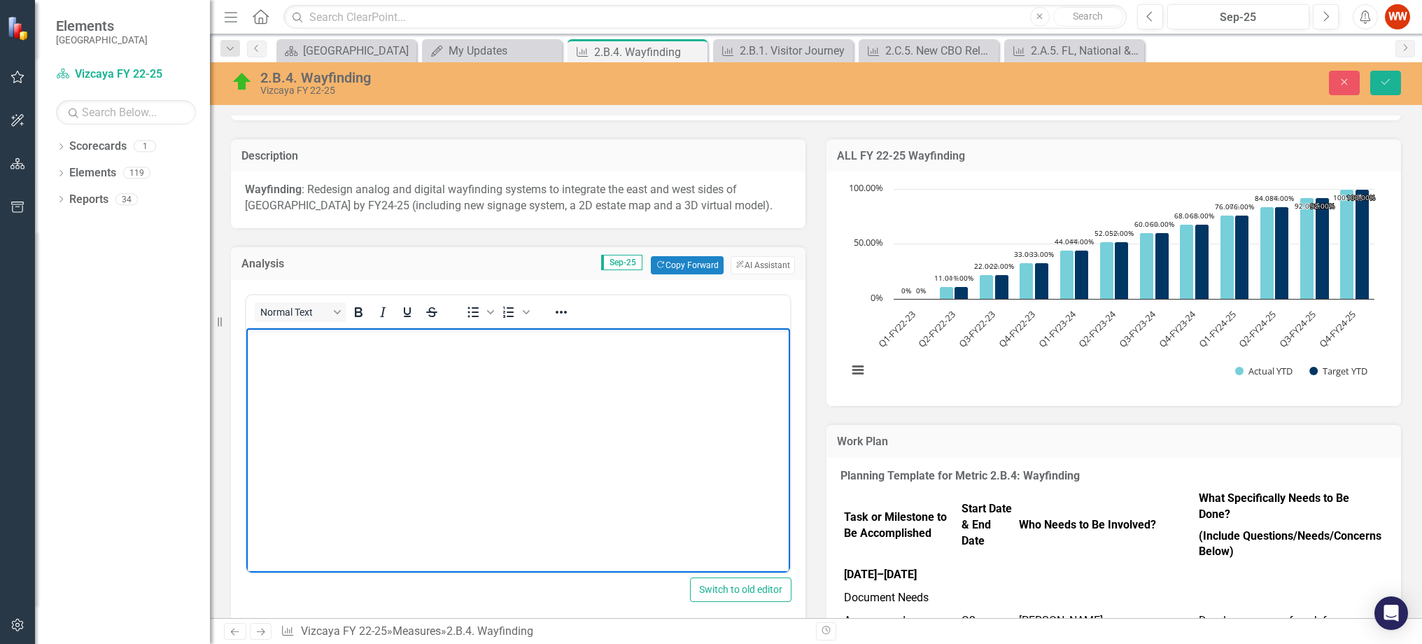
scroll to position [280, 0]
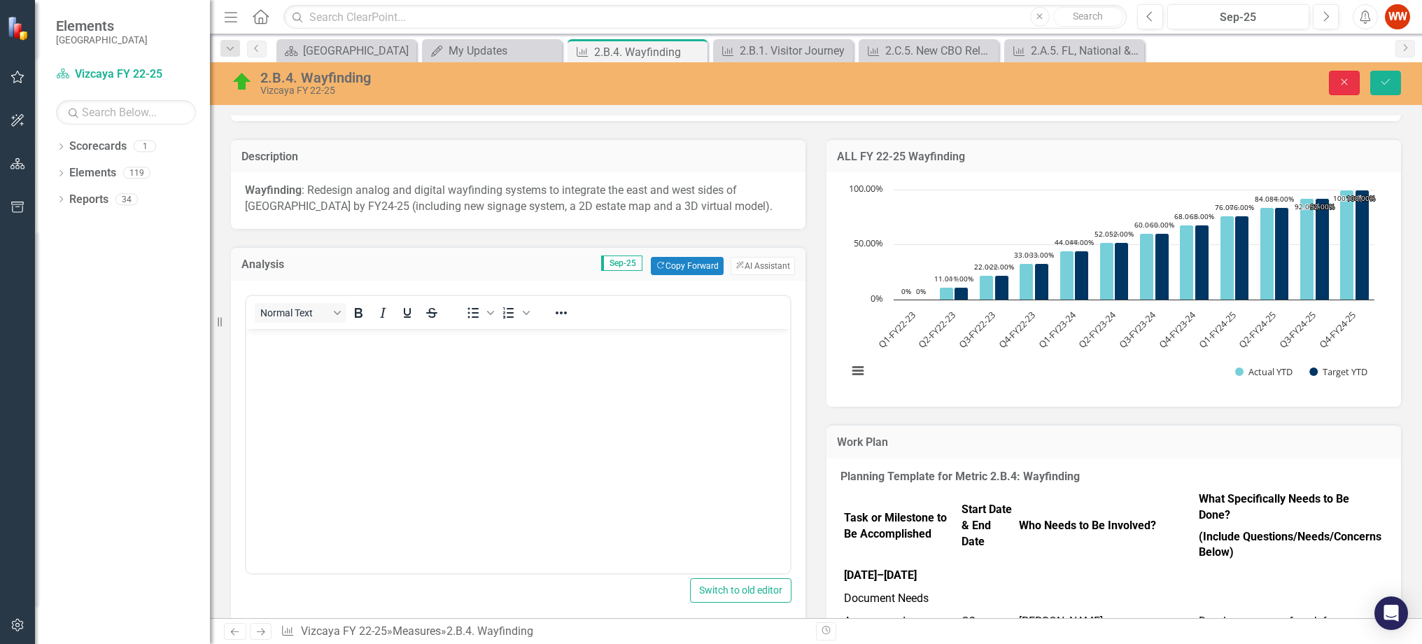
click at [1344, 81] on icon "button" at bounding box center [1344, 82] width 6 height 6
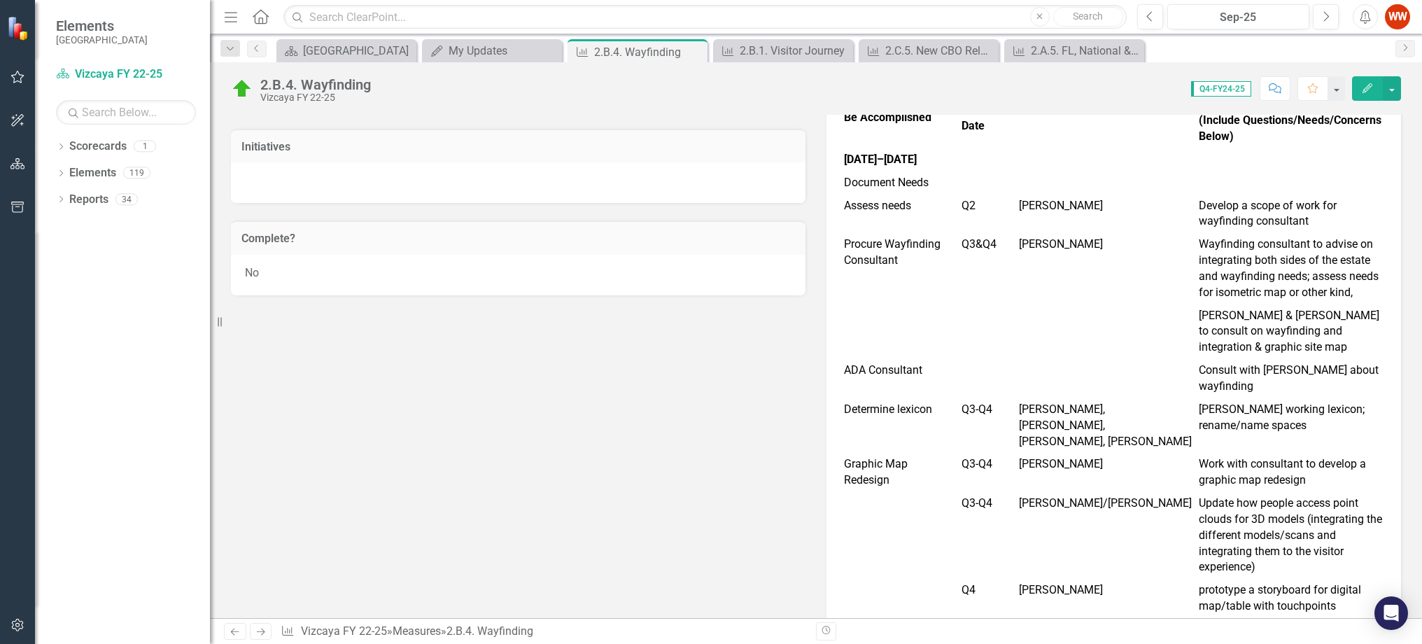
scroll to position [697, 0]
click at [489, 274] on div "No" at bounding box center [518, 273] width 575 height 41
click at [486, 268] on div "No" at bounding box center [518, 273] width 575 height 41
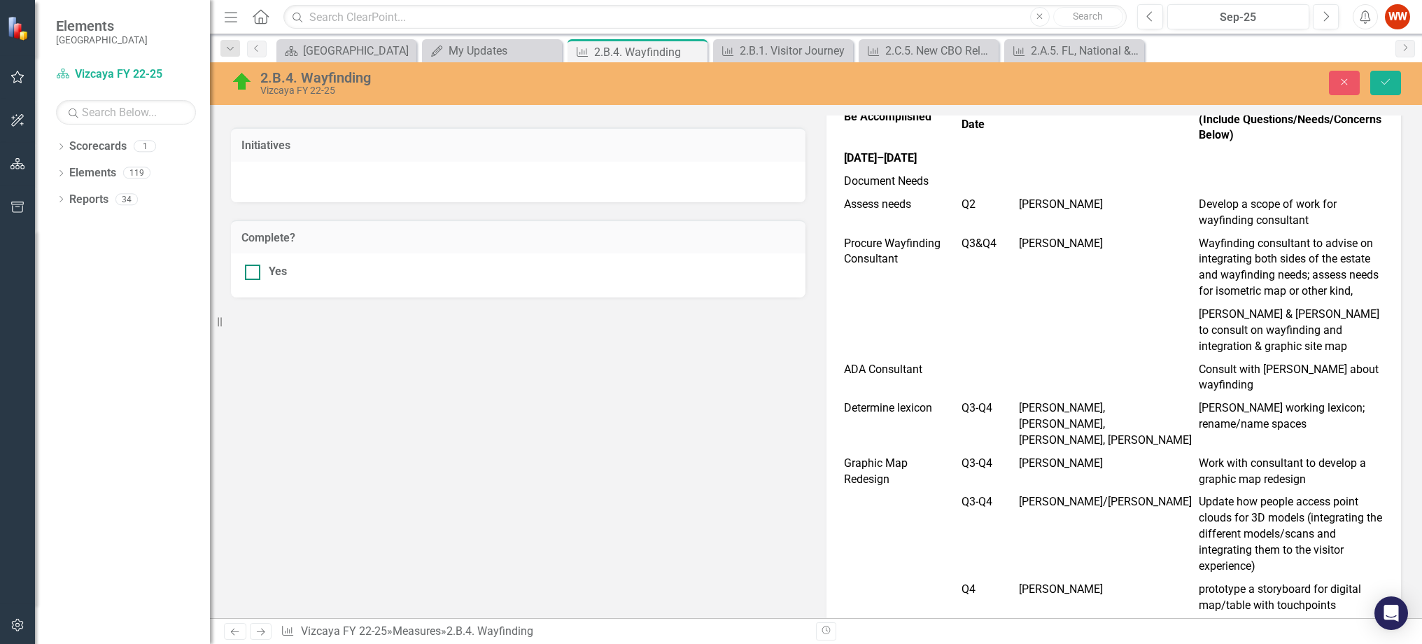
click at [253, 269] on input "Yes" at bounding box center [249, 269] width 9 height 9
checkbox input "true"
click at [1380, 83] on icon "Save" at bounding box center [1385, 82] width 13 height 10
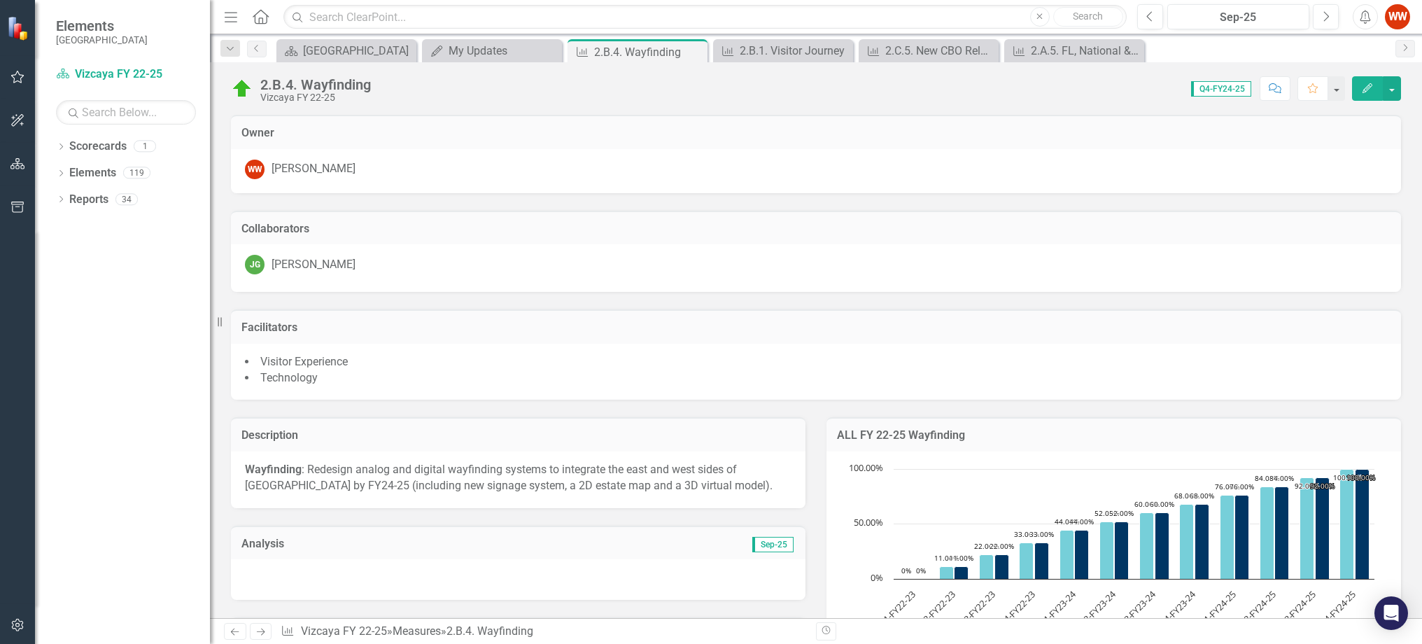
click at [21, 79] on icon "button" at bounding box center [17, 76] width 15 height 11
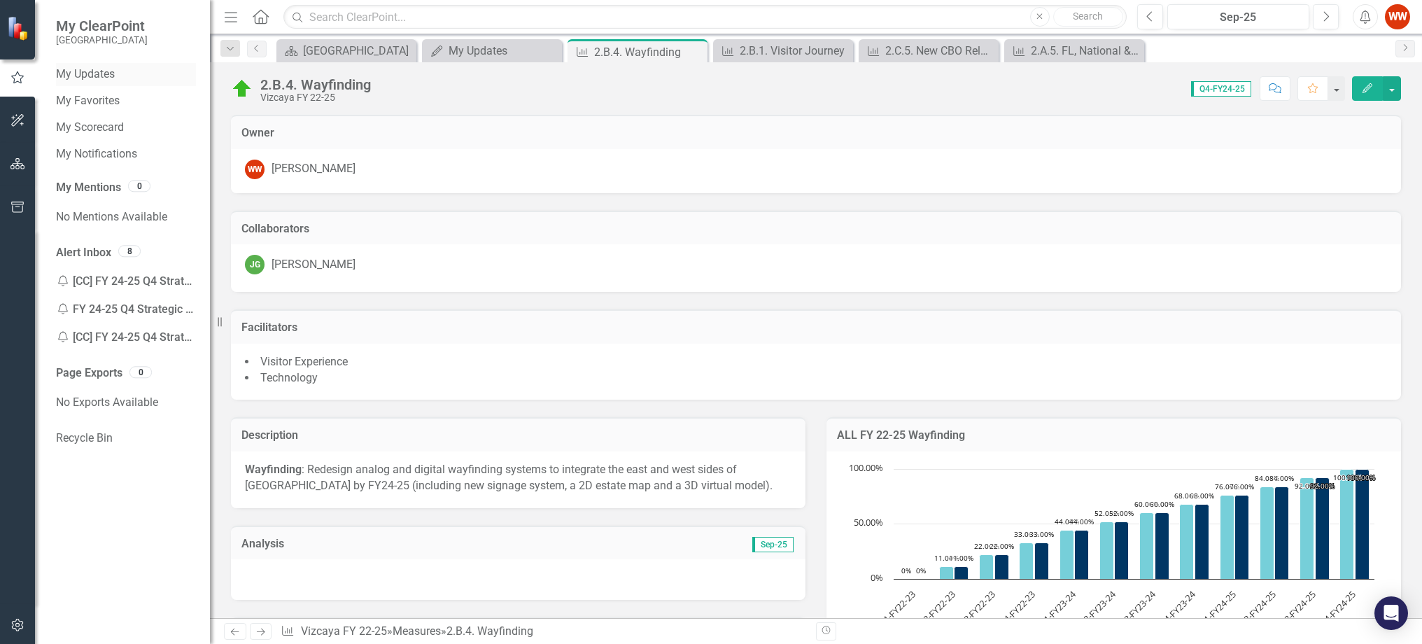
click at [106, 76] on link "My Updates" at bounding box center [126, 74] width 140 height 16
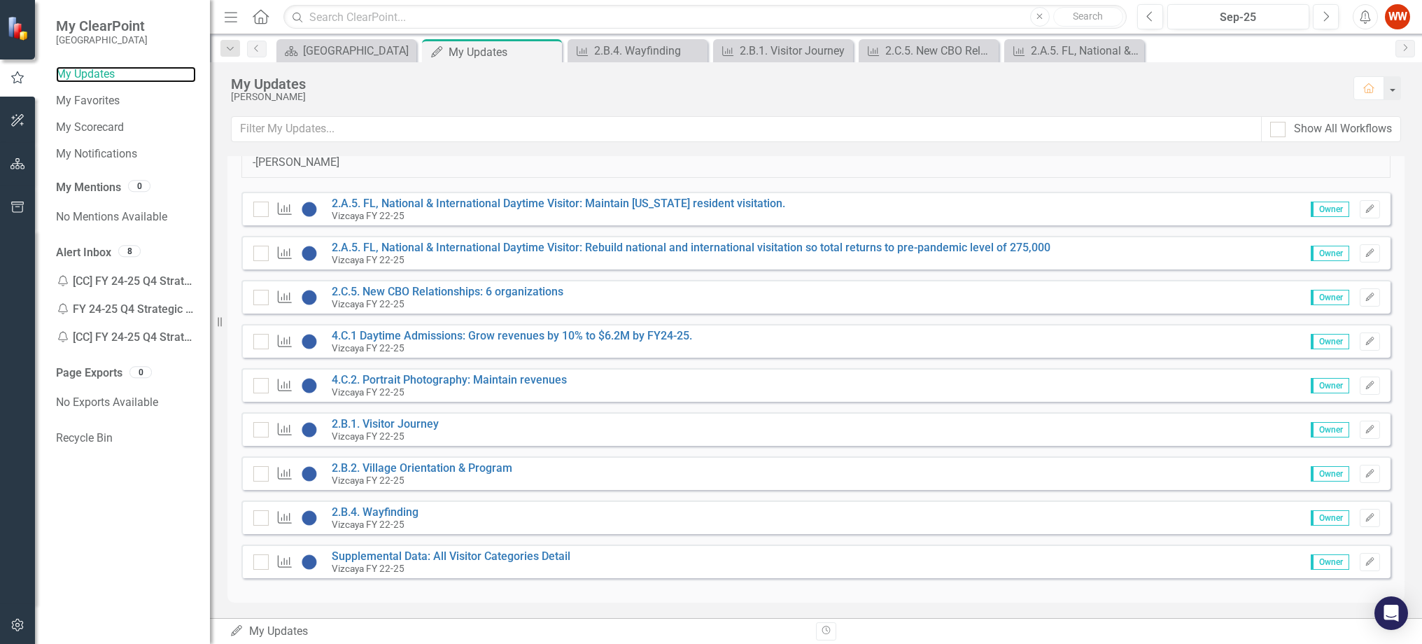
scroll to position [137, 0]
click at [436, 465] on link "2.B.2. Village Orientation & Program" at bounding box center [422, 465] width 181 height 13
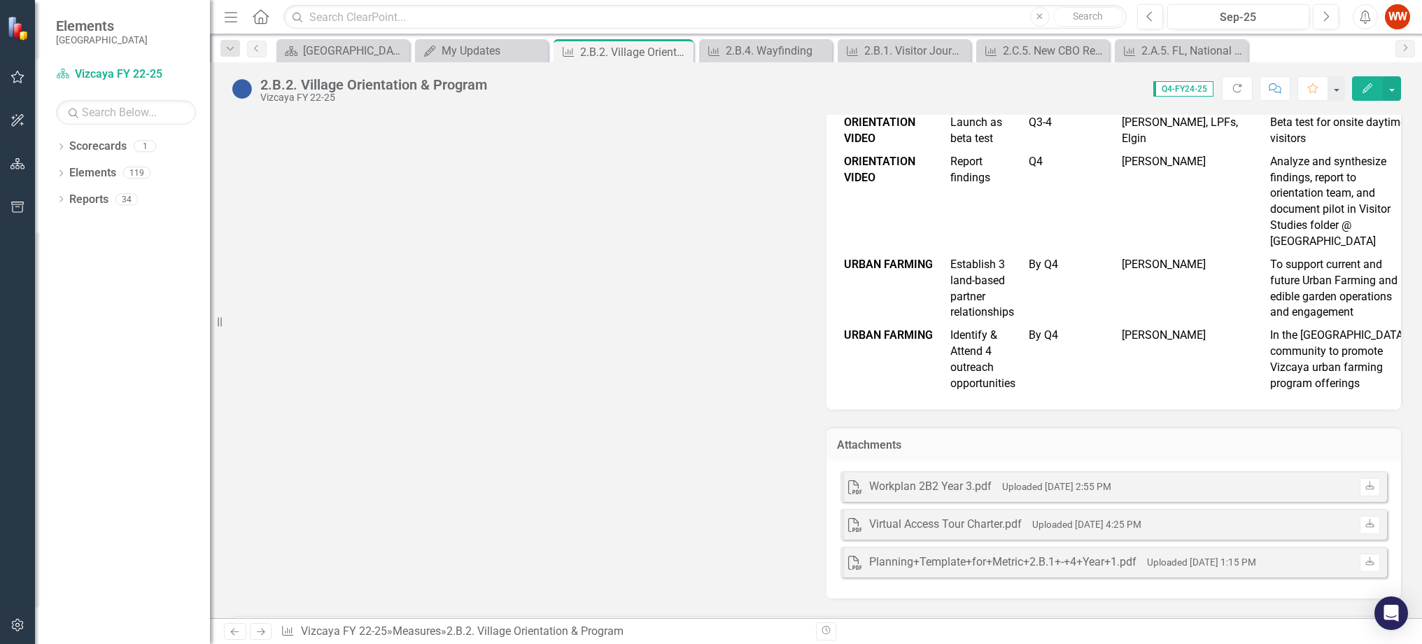
scroll to position [5184, 0]
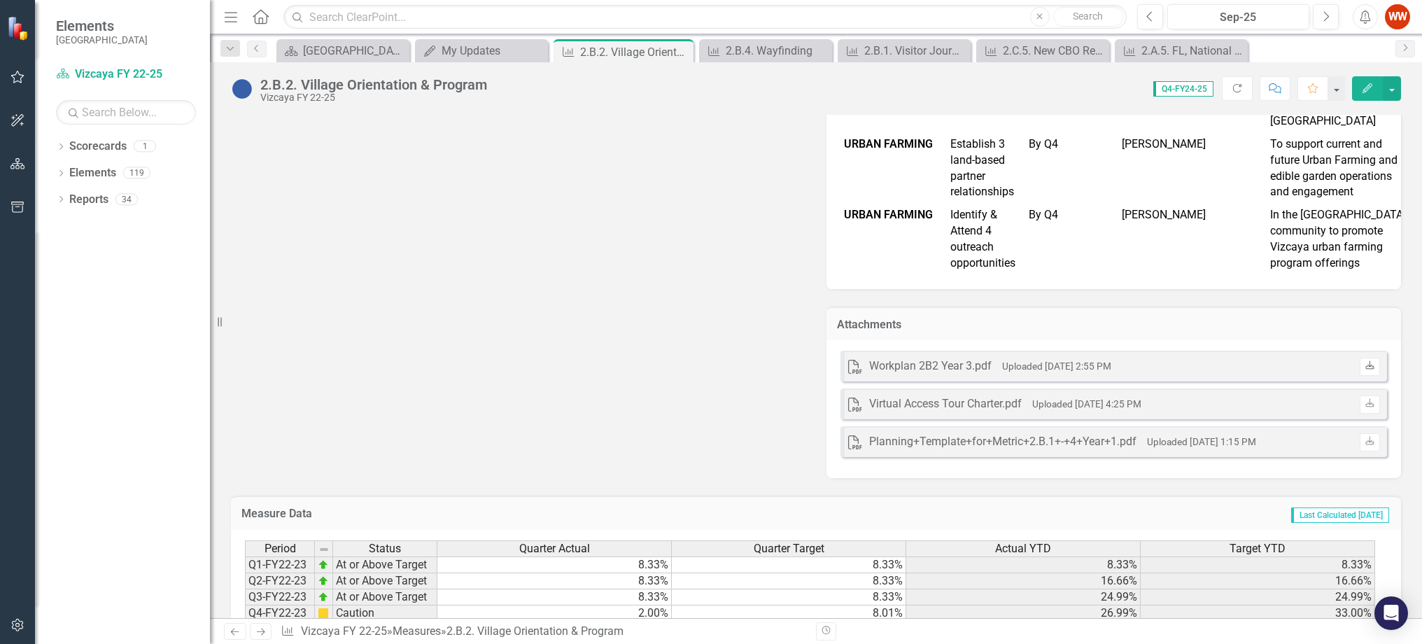
click at [1365, 362] on icon "Download" at bounding box center [1370, 366] width 10 height 8
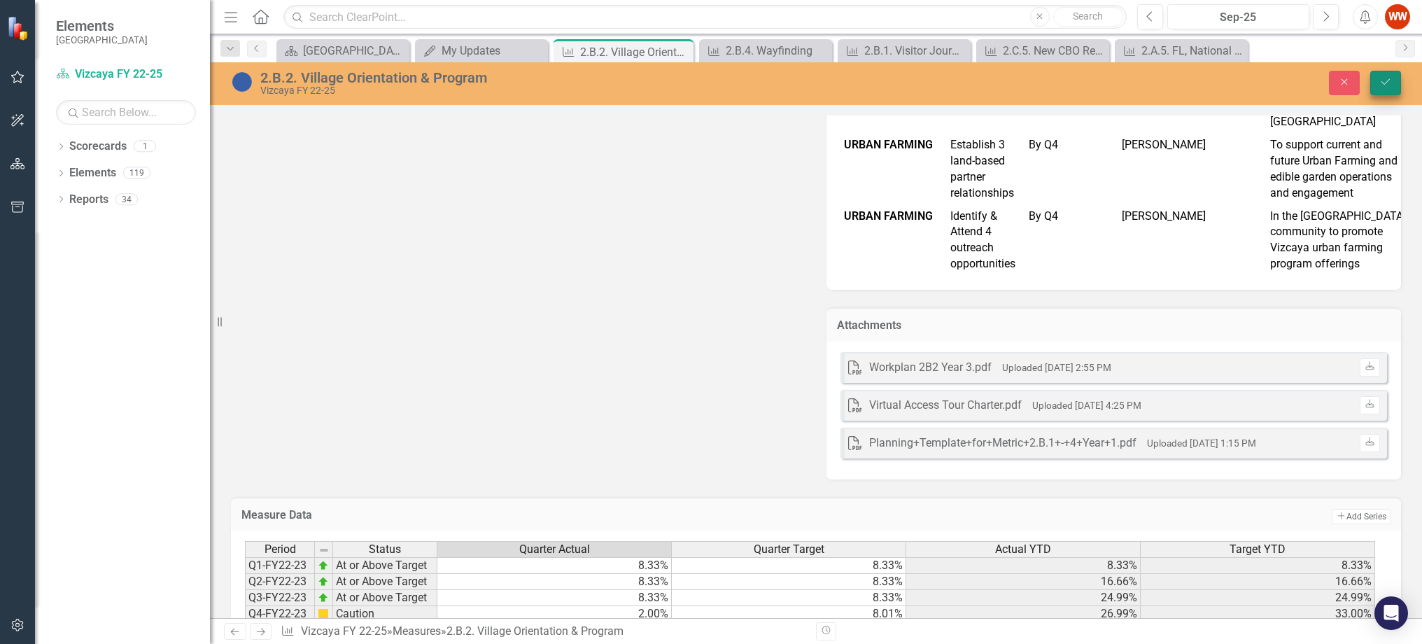
type textarea "8.5"
click at [1385, 85] on icon "Save" at bounding box center [1385, 82] width 13 height 10
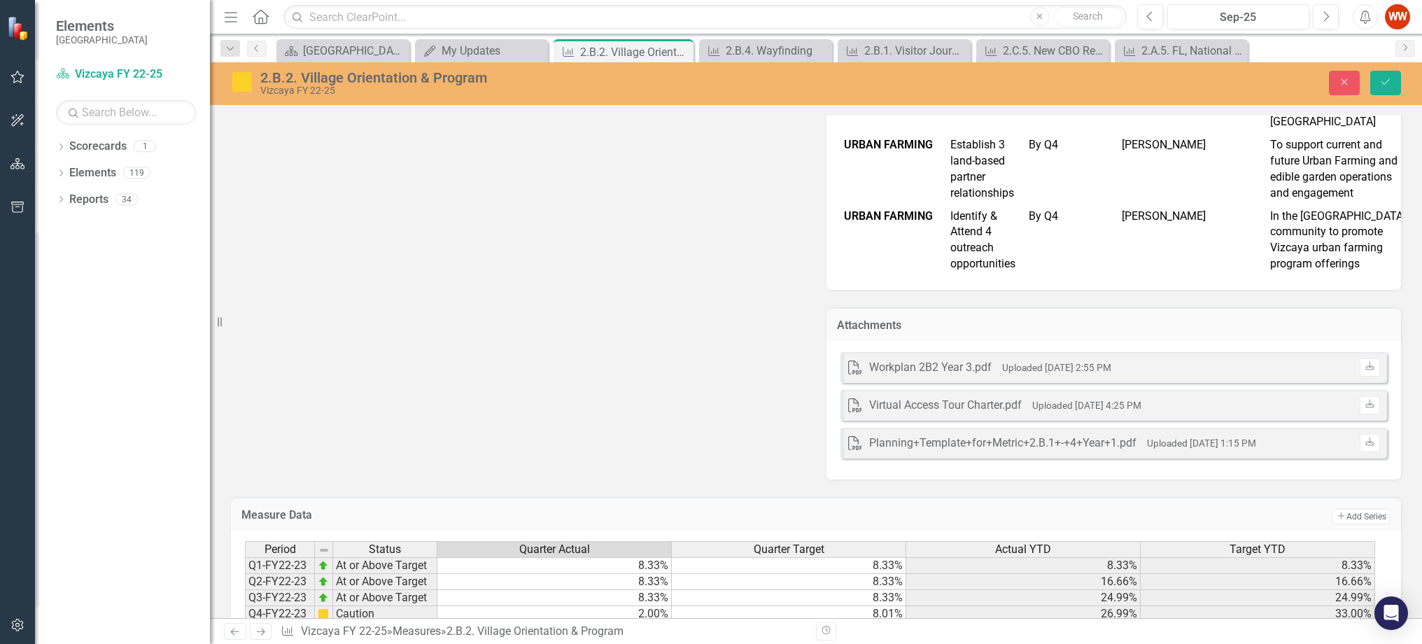
drag, startPoint x: 598, startPoint y: 565, endPoint x: 435, endPoint y: 565, distance: 163.0
click at [435, 565] on div "Period Status Quarter Actual Quarter Target Actual YTD Target YTD Q1-FY22-23 At…" at bounding box center [811, 646] width 1132 height 211
type textarea "13.6"
click at [1391, 80] on icon "Save" at bounding box center [1385, 82] width 13 height 10
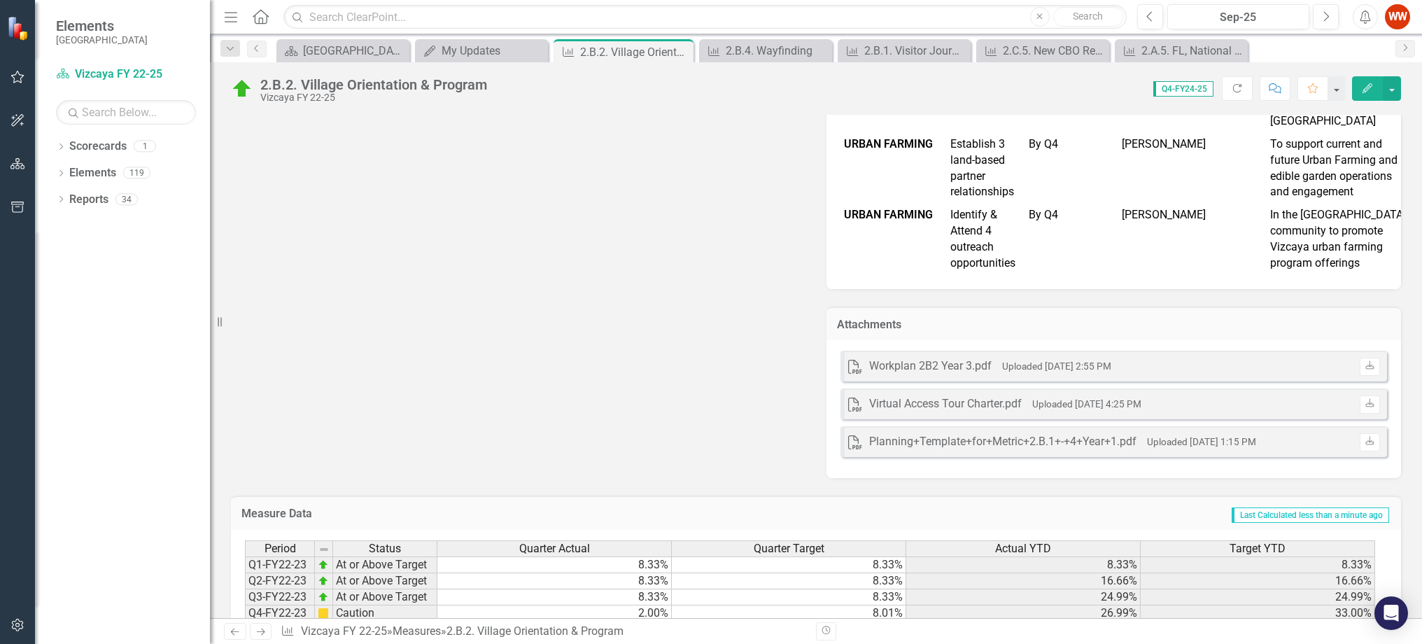
scroll to position [0, 0]
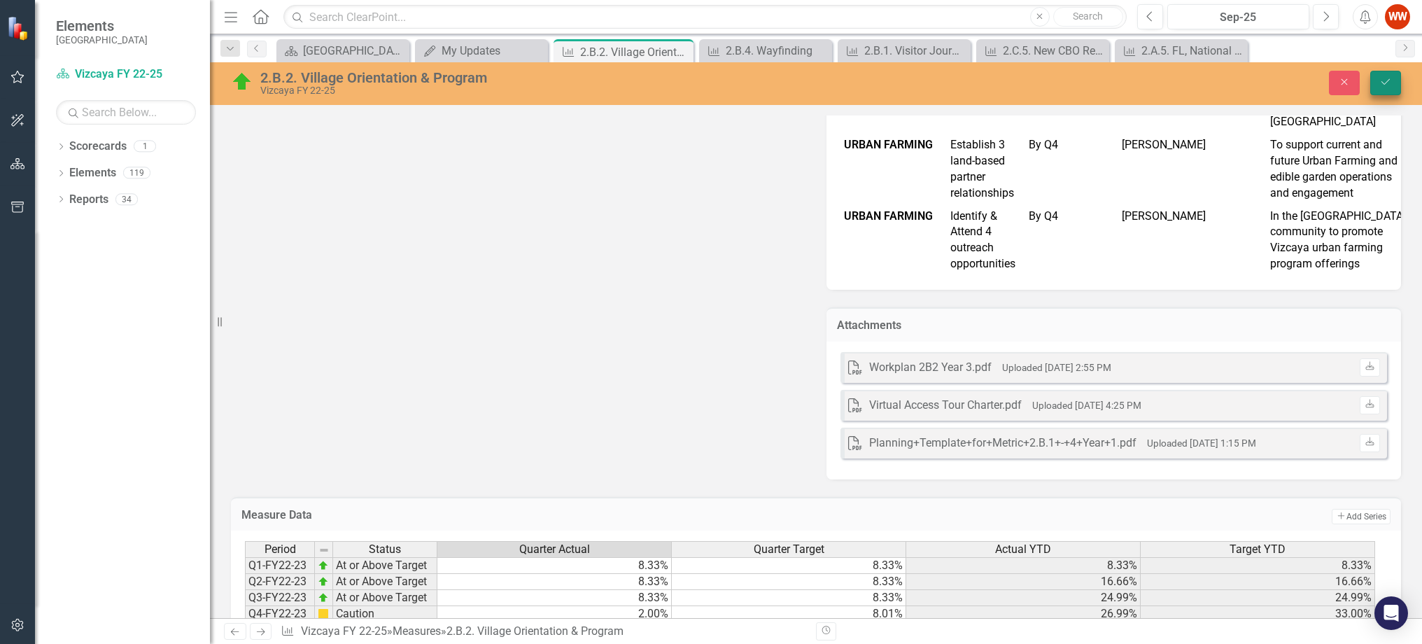
type textarea "13.5"
click at [1381, 80] on icon "Save" at bounding box center [1385, 82] width 13 height 10
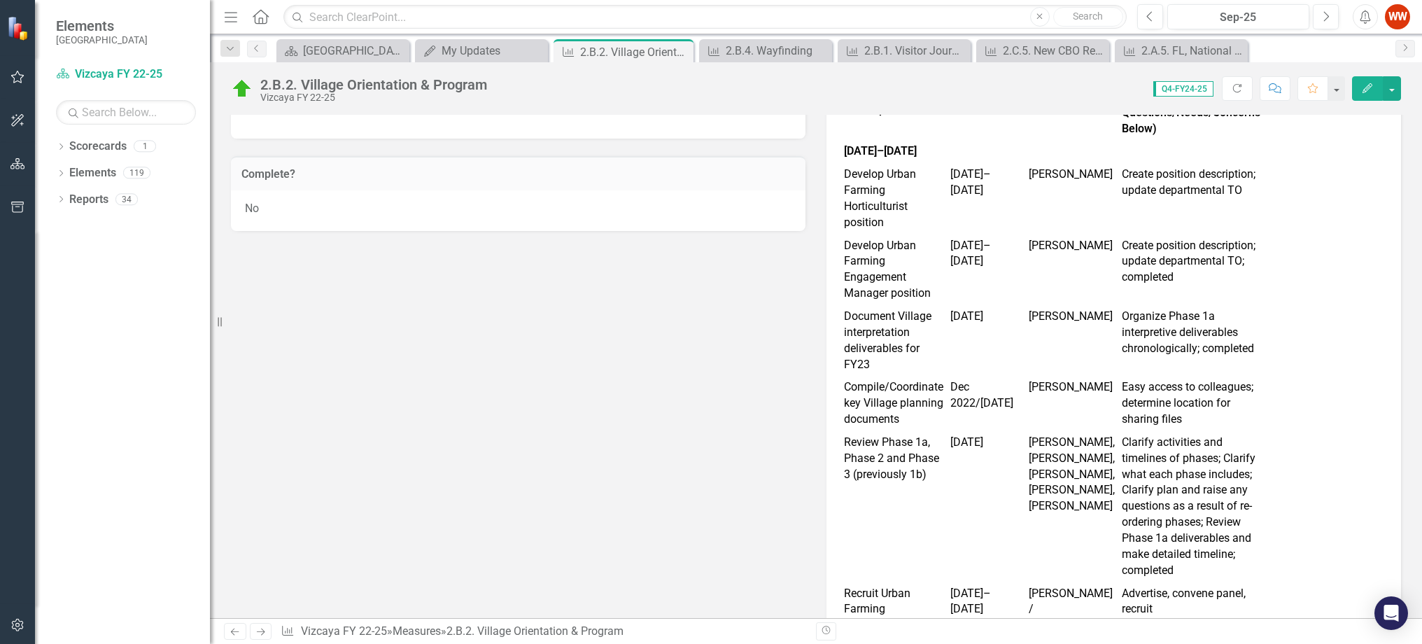
scroll to position [853, 0]
click at [654, 199] on div "No" at bounding box center [518, 209] width 575 height 41
click at [653, 203] on div "No" at bounding box center [518, 209] width 575 height 41
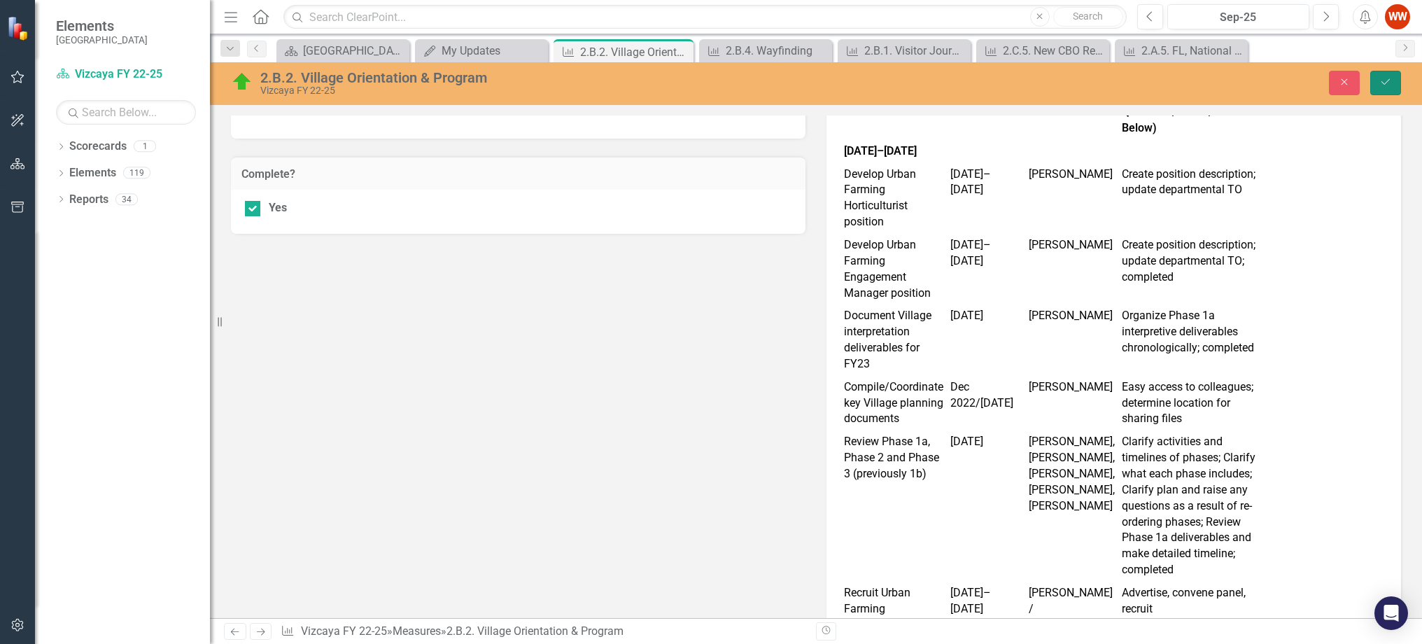
click at [1390, 85] on icon "Save" at bounding box center [1385, 82] width 13 height 10
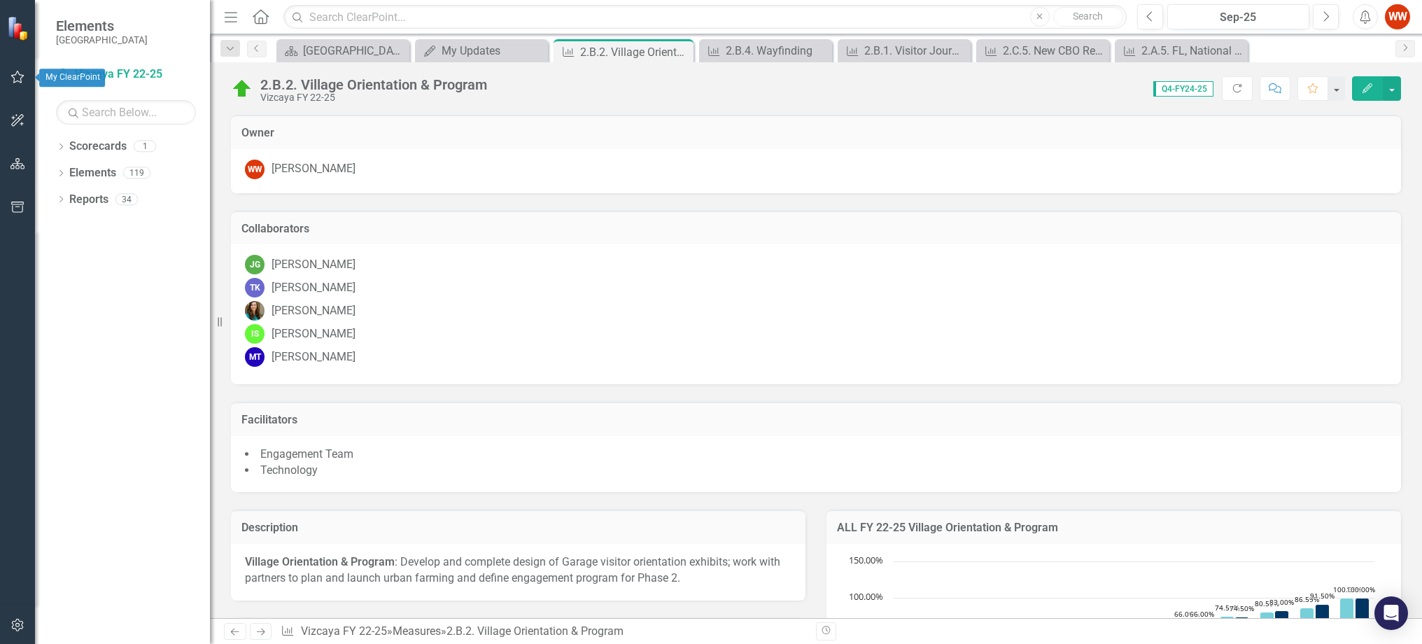
click at [23, 78] on icon "button" at bounding box center [17, 76] width 15 height 11
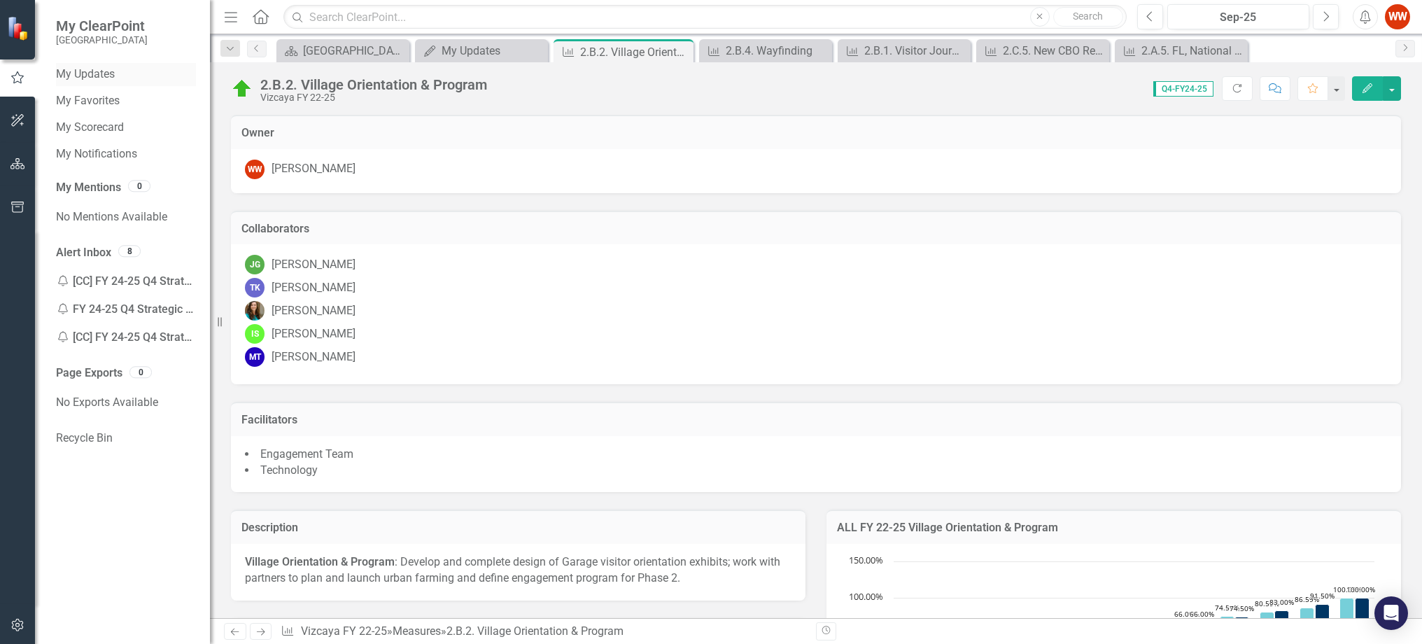
click at [104, 77] on link "My Updates" at bounding box center [126, 74] width 140 height 16
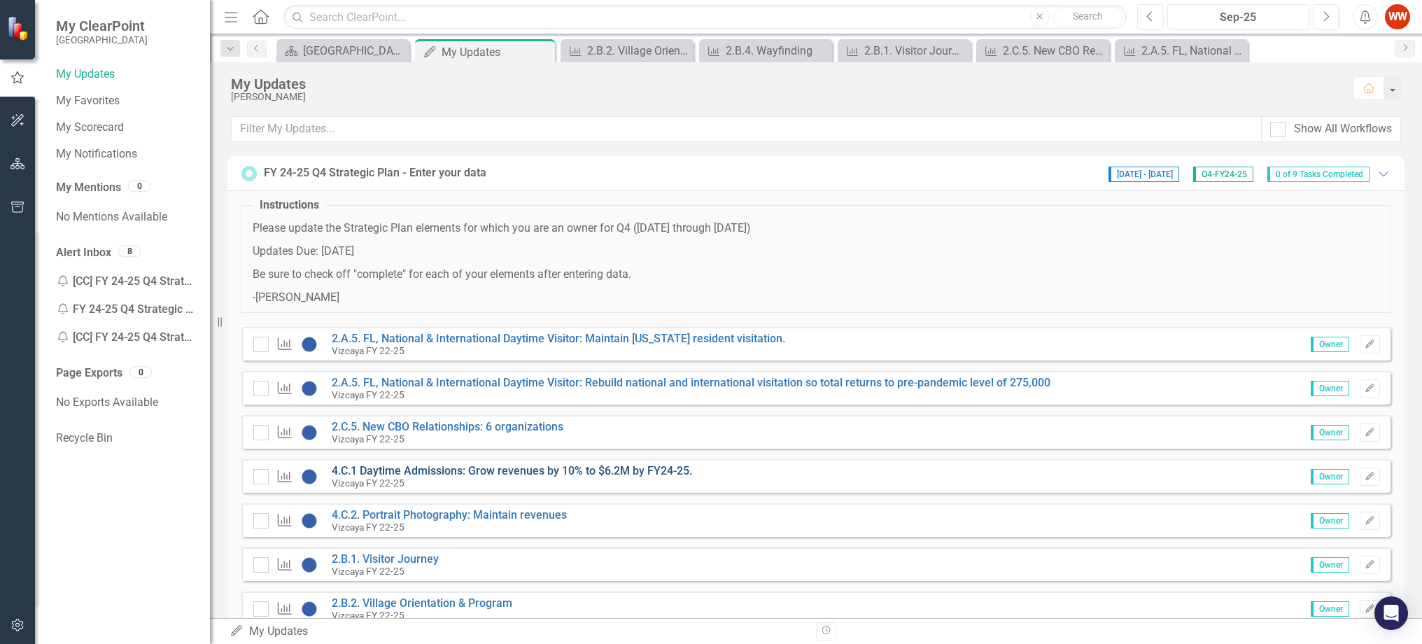
click at [467, 472] on link "4.C.1 Daytime Admissions: Grow revenues by 10% to $6.2M by FY24-25." at bounding box center [512, 470] width 360 height 13
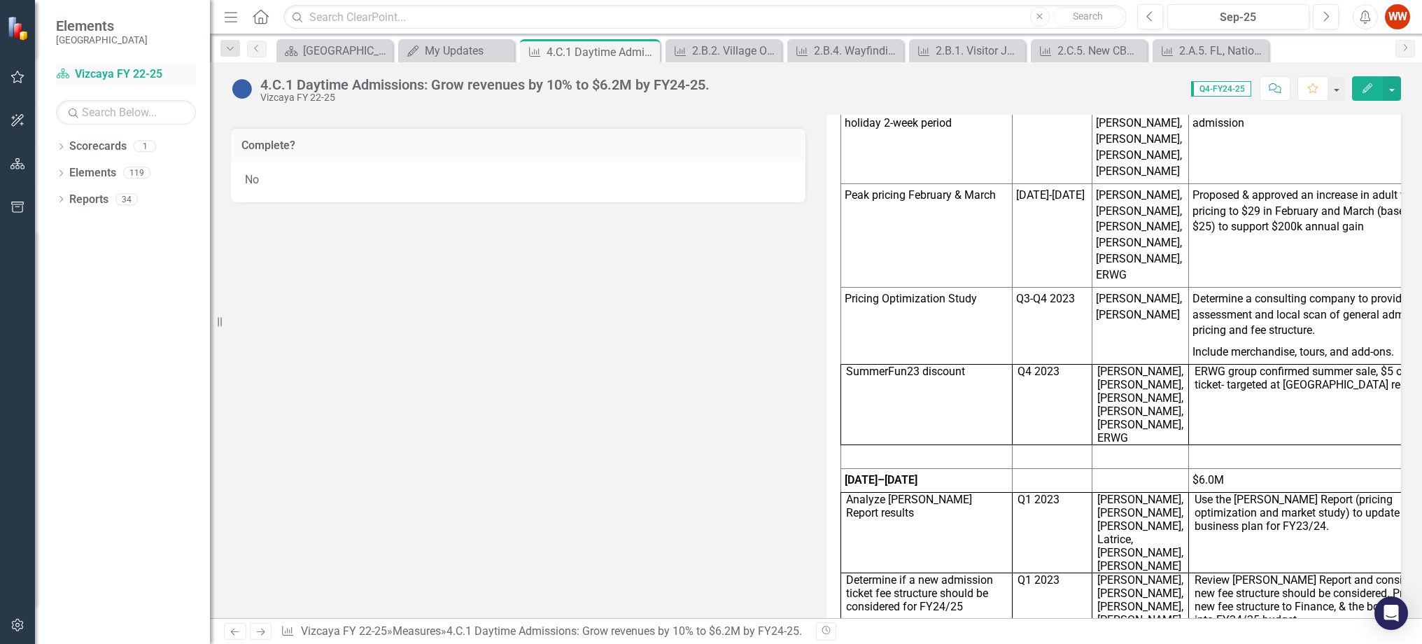
scroll to position [1132, 0]
click at [26, 72] on button "button" at bounding box center [17, 77] width 31 height 29
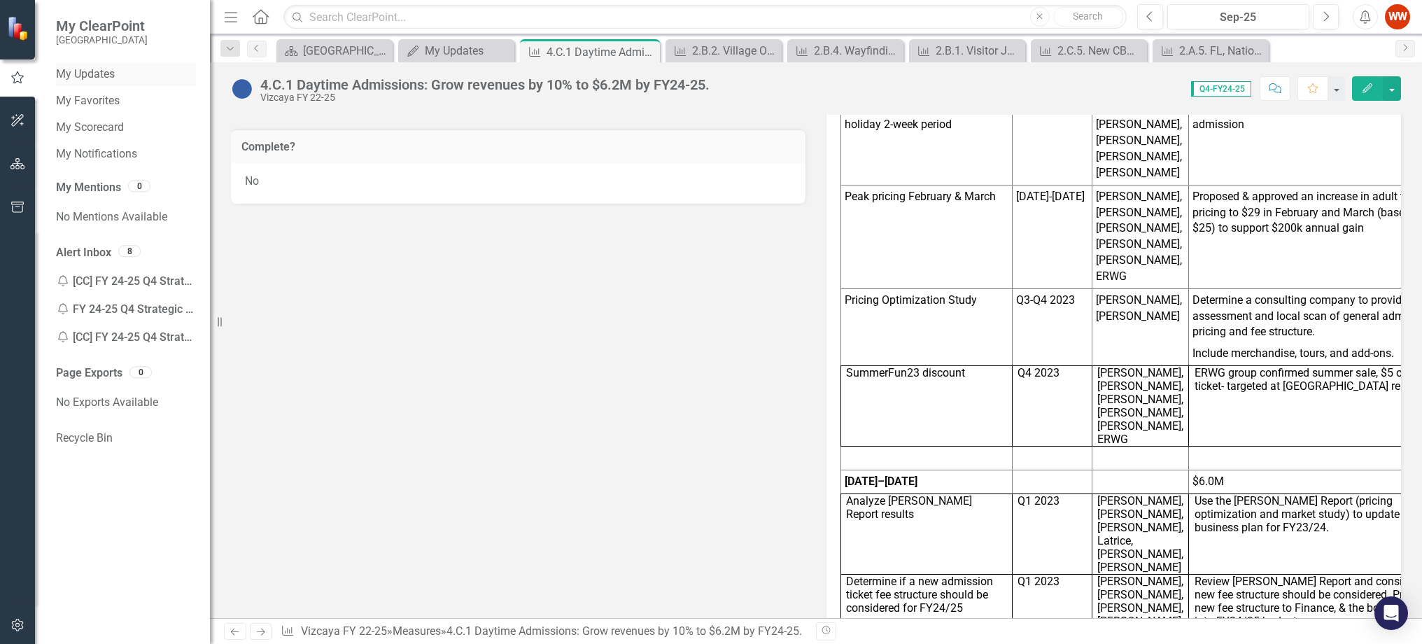
click at [111, 81] on link "My Updates" at bounding box center [126, 74] width 140 height 16
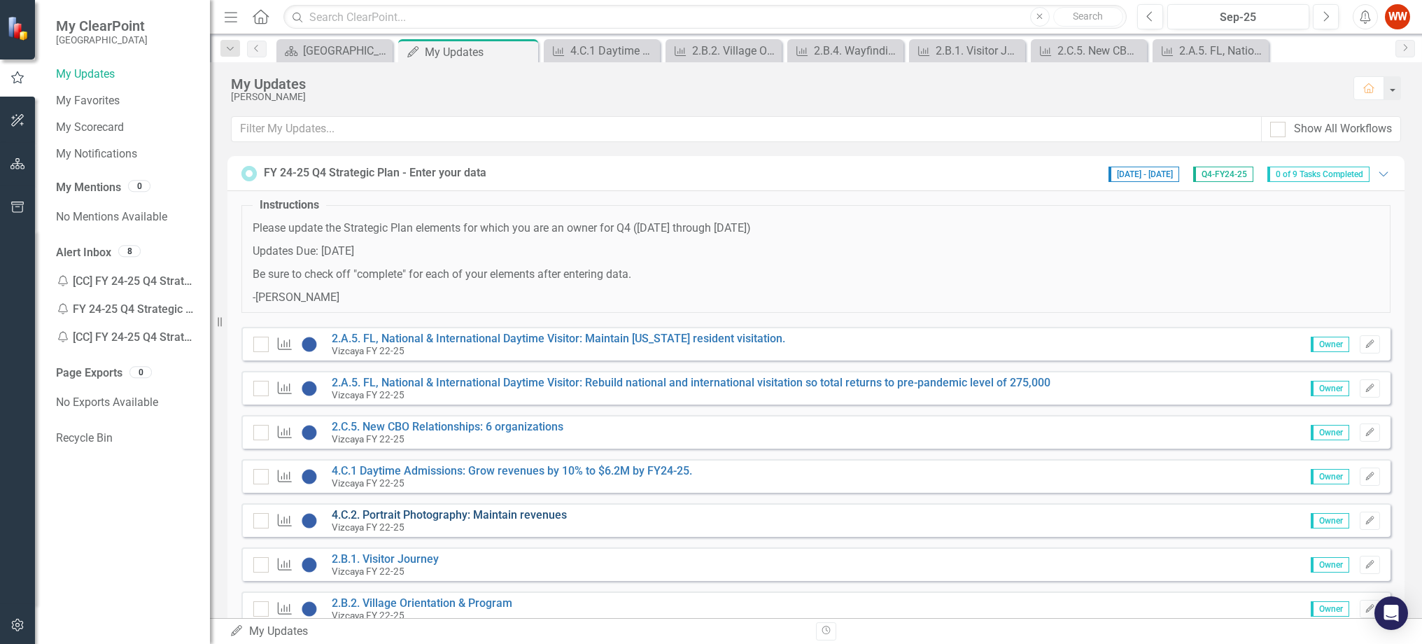
click at [355, 518] on link "4.C.2. Portrait Photography: Maintain revenues" at bounding box center [449, 514] width 235 height 13
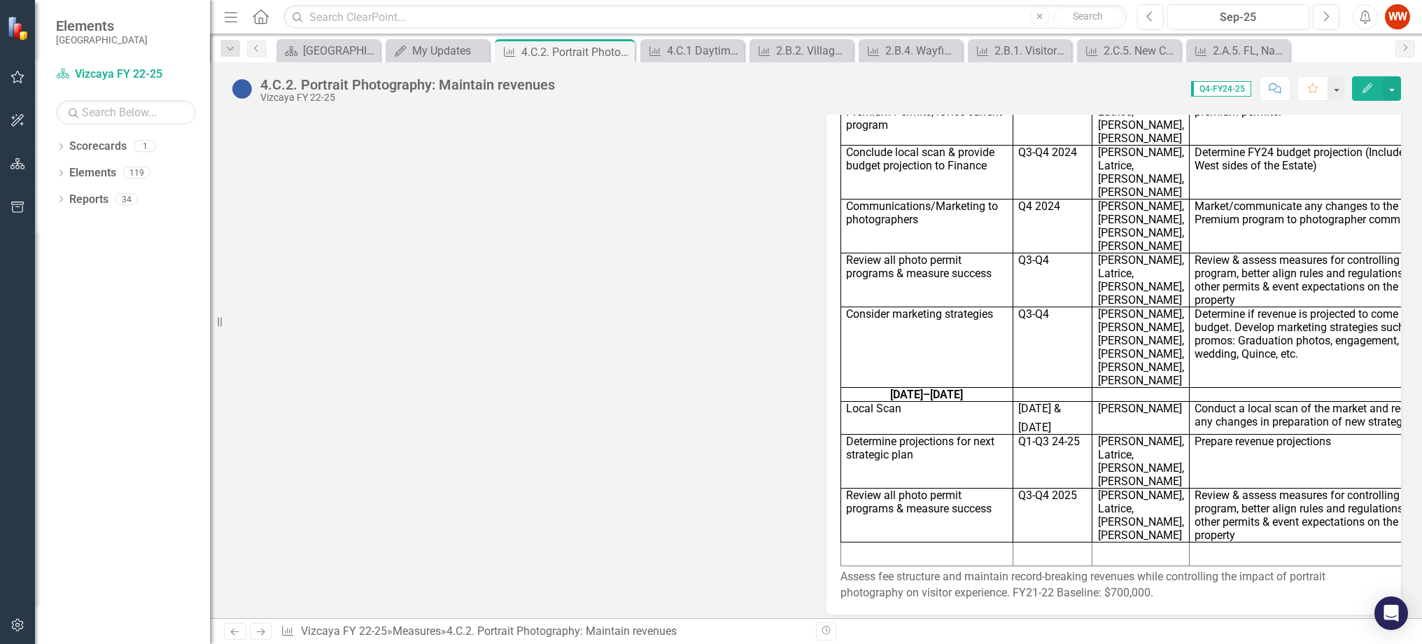
scroll to position [1606, 0]
